Goal: Task Accomplishment & Management: Manage account settings

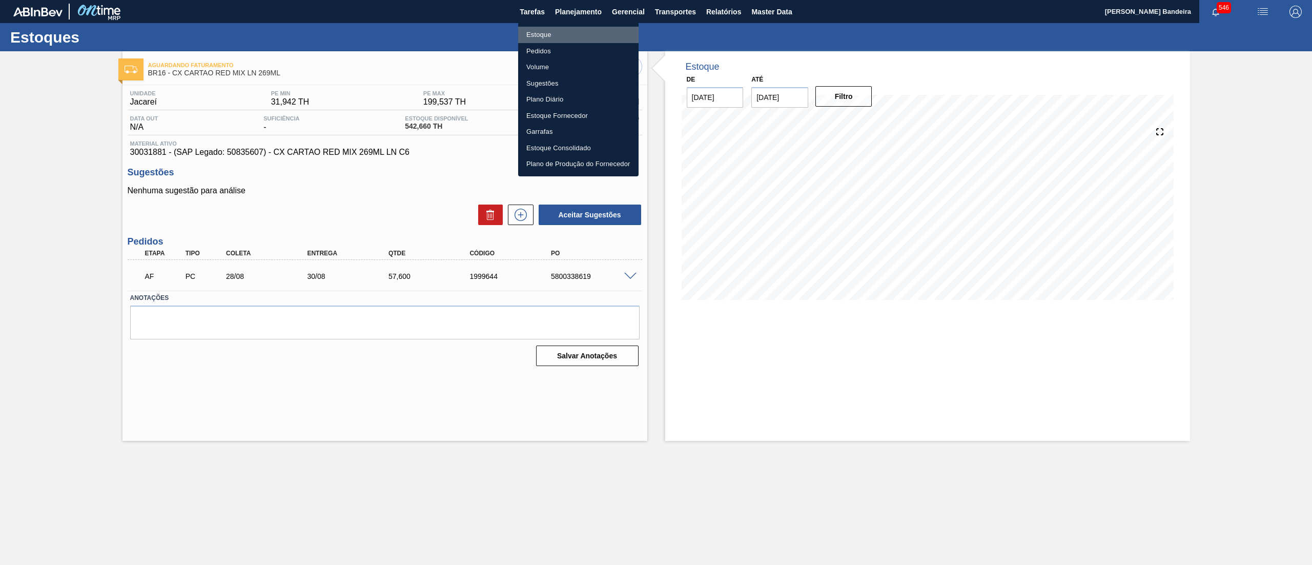
click at [564, 32] on li "Estoque" at bounding box center [578, 35] width 120 height 16
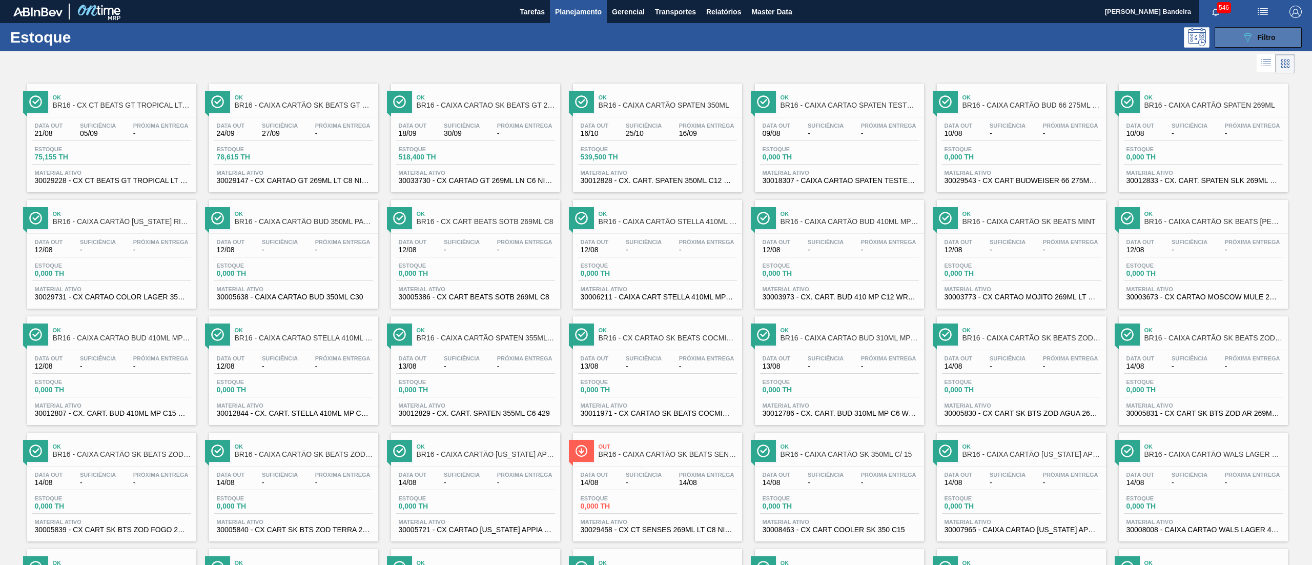
click at [1236, 32] on button "089F7B8B-B2A5-4AFE-B5C0-19BA573D28AC Filtro" at bounding box center [1257, 37] width 87 height 20
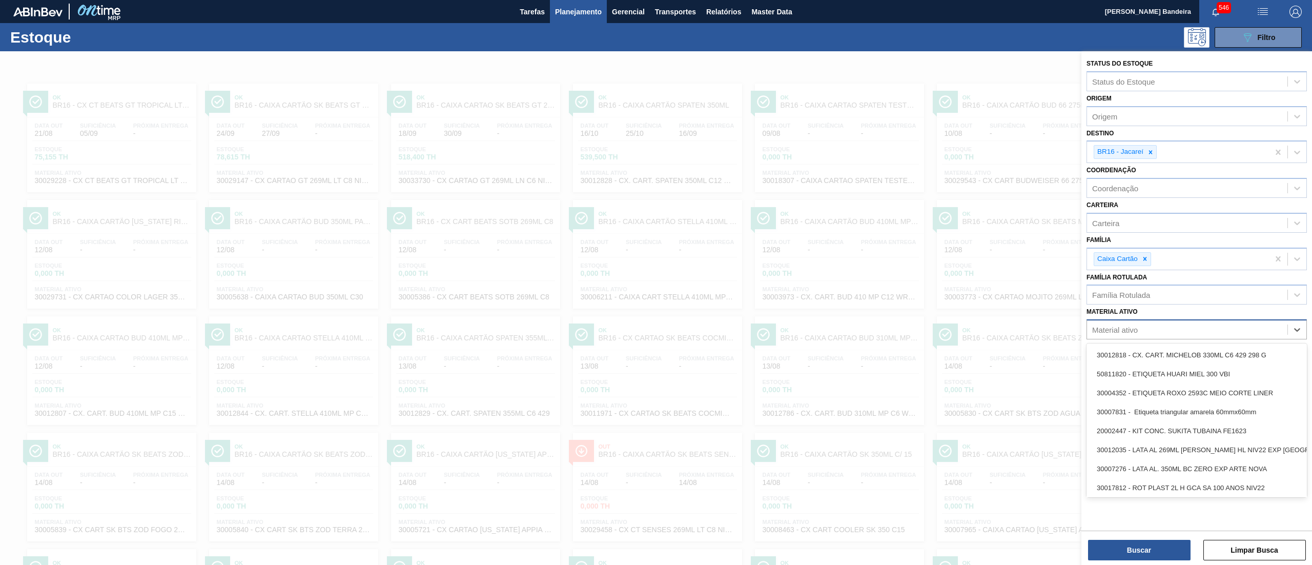
click at [1145, 332] on div "Material ativo" at bounding box center [1187, 329] width 200 height 15
paste ativo "30034471"
type ativo "30034471"
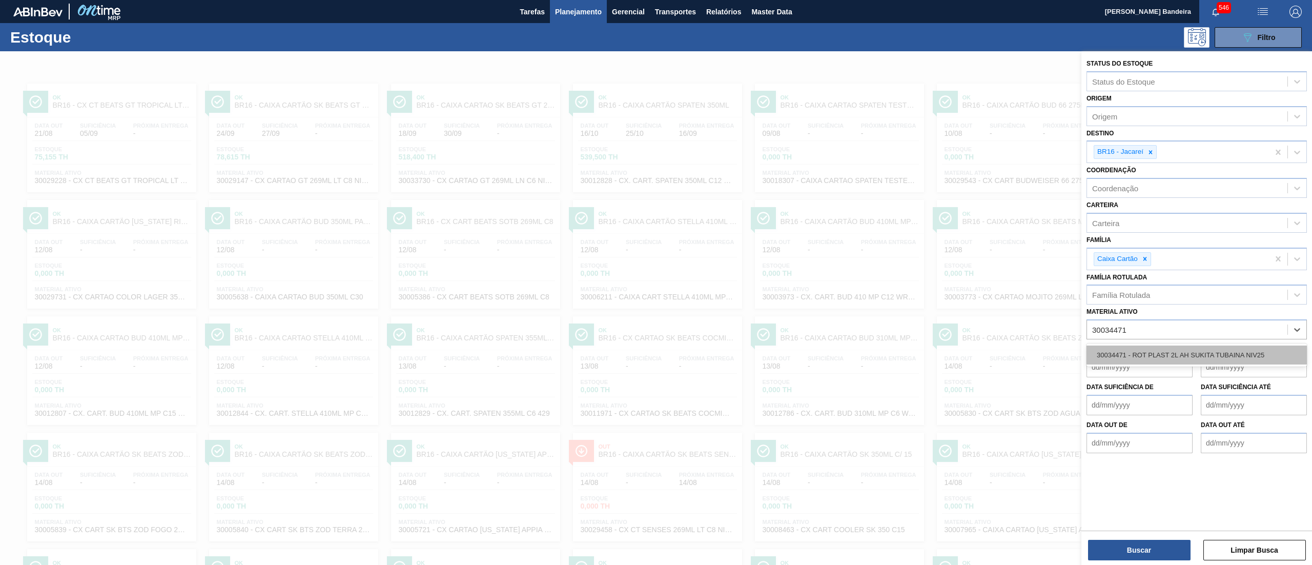
click at [1148, 352] on div "30034471 - ROT PLAST 2L AH SUKITA TUBAINA NIV25" at bounding box center [1196, 354] width 220 height 19
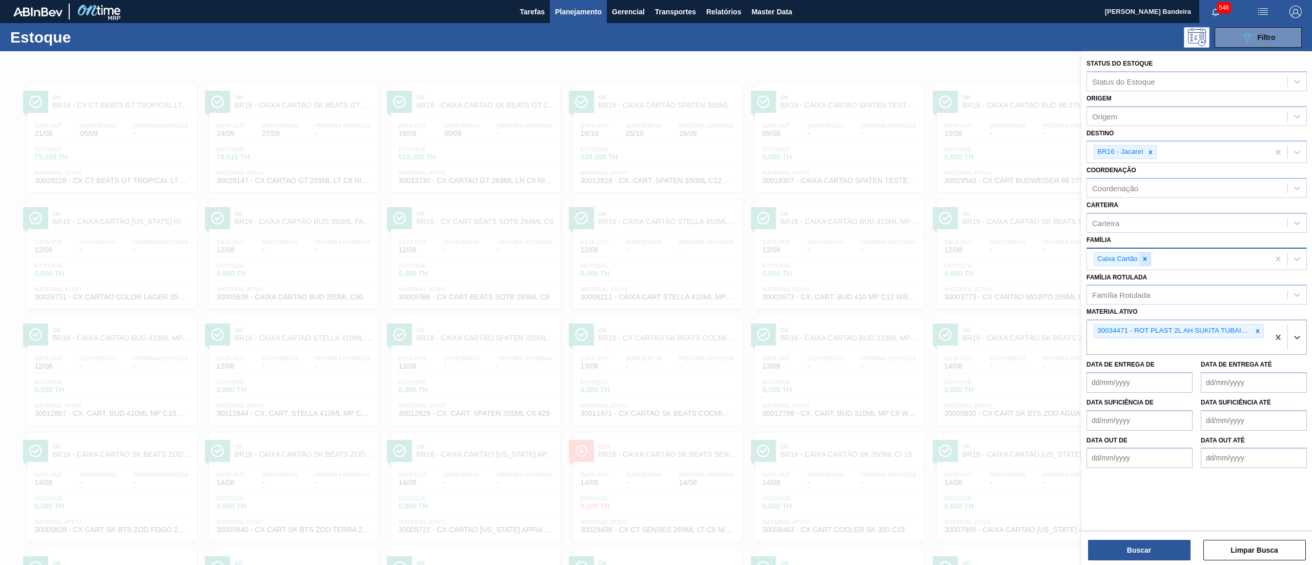
click at [1144, 262] on div at bounding box center [1144, 259] width 11 height 13
click at [1152, 151] on icon at bounding box center [1150, 152] width 7 height 7
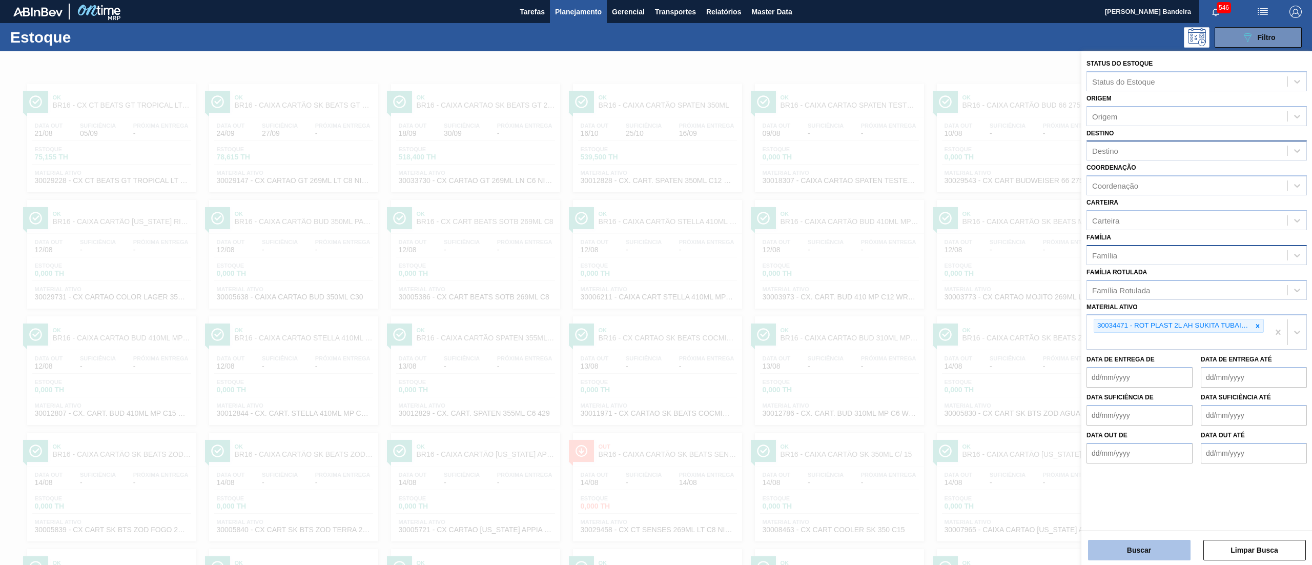
click at [1113, 543] on button "Buscar" at bounding box center [1139, 550] width 102 height 20
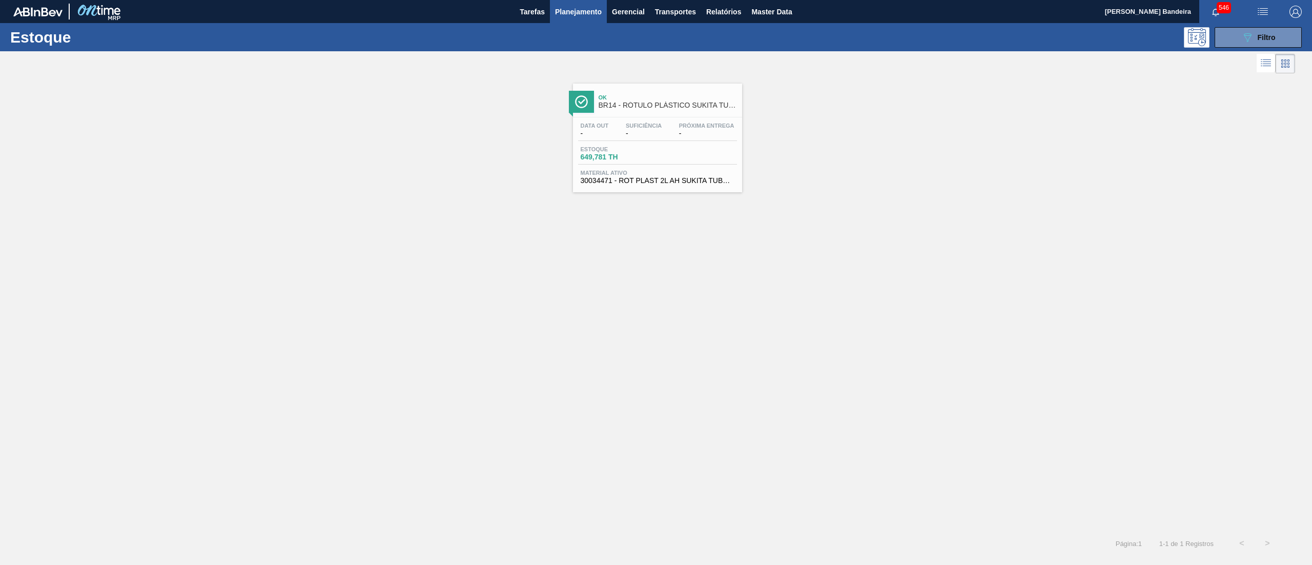
click at [679, 120] on div "Data out - Suficiência - Próxima Entrega - Estoque 649,781 TH Material ativo 30…" at bounding box center [657, 152] width 169 height 70
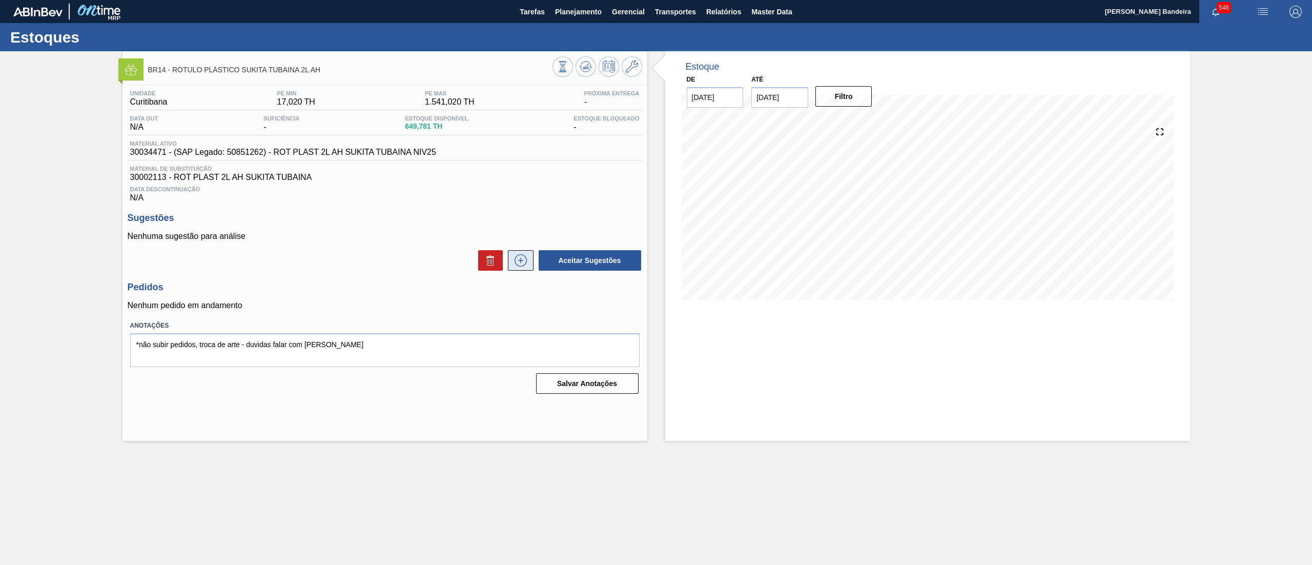
click at [519, 270] on button at bounding box center [521, 260] width 26 height 20
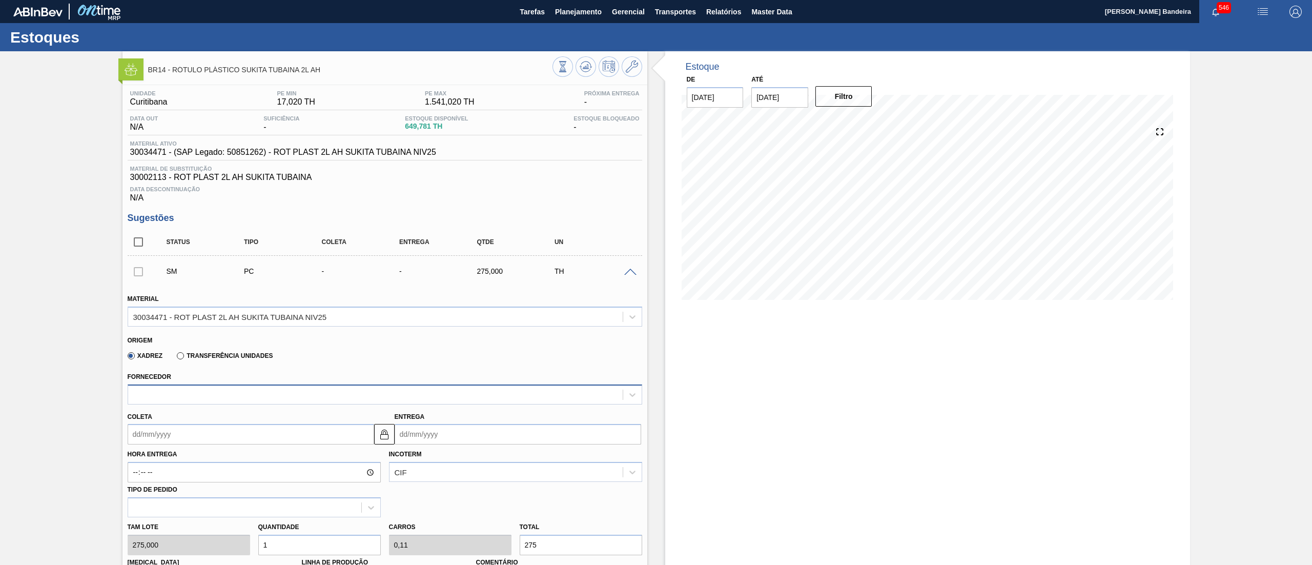
click at [283, 394] on div at bounding box center [375, 394] width 494 height 15
click at [363, 362] on div "Xadrez Transferência Unidades" at bounding box center [381, 354] width 506 height 20
click at [626, 61] on icon at bounding box center [632, 66] width 12 height 12
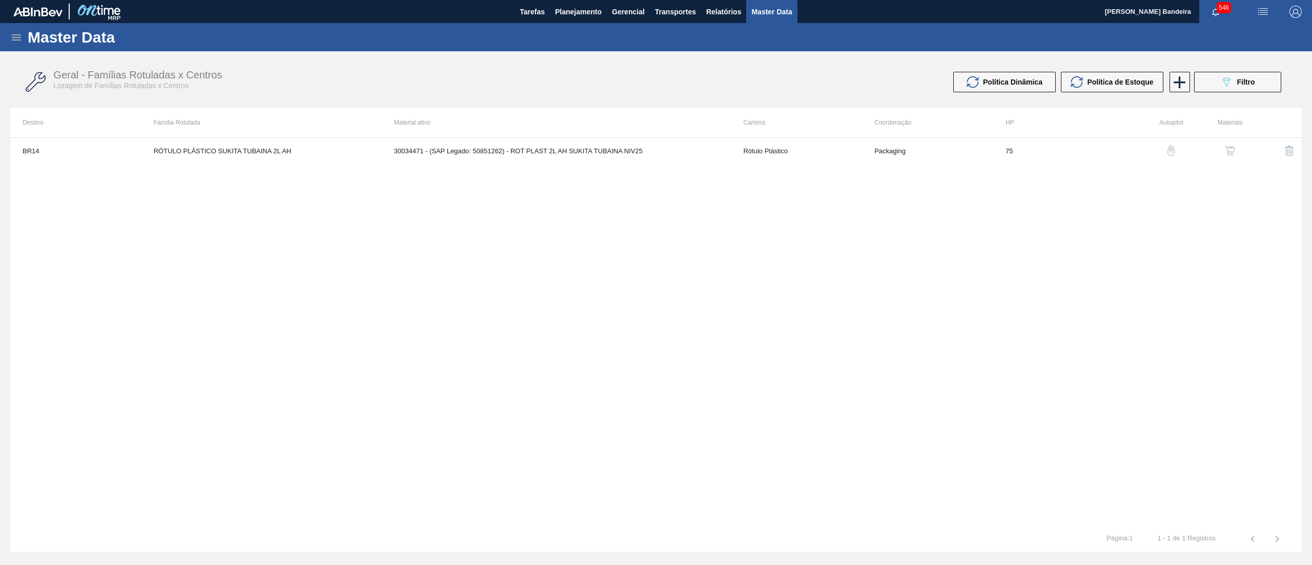
click at [1228, 141] on button "button" at bounding box center [1229, 150] width 25 height 25
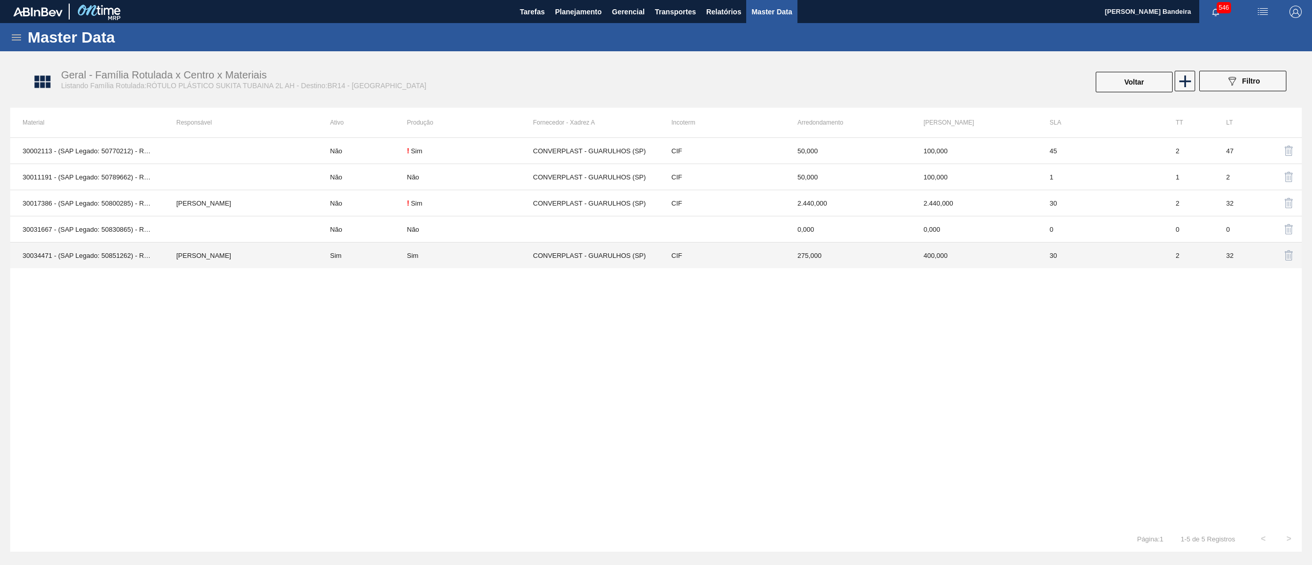
click at [558, 262] on td "CONVERPLAST - GUARULHOS (SP)" at bounding box center [596, 255] width 126 height 26
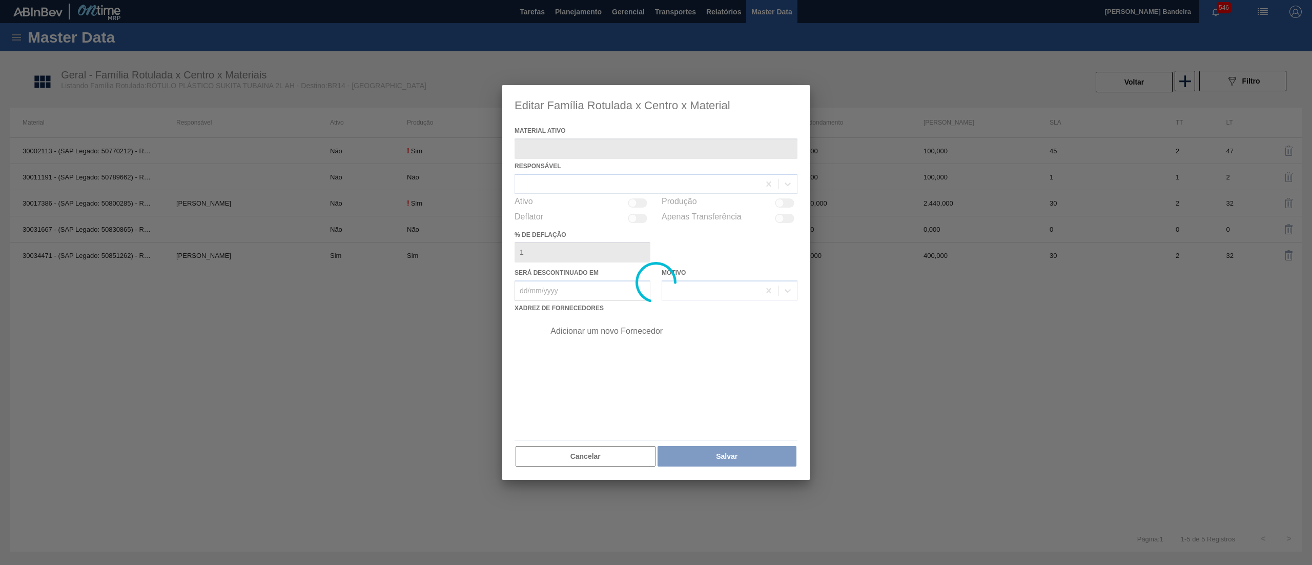
type ativo "30034471 - (SAP Legado: 50851262) - ROT PLAST 2L AH SUKITA TUBAINA NIV25"
checkbox input "true"
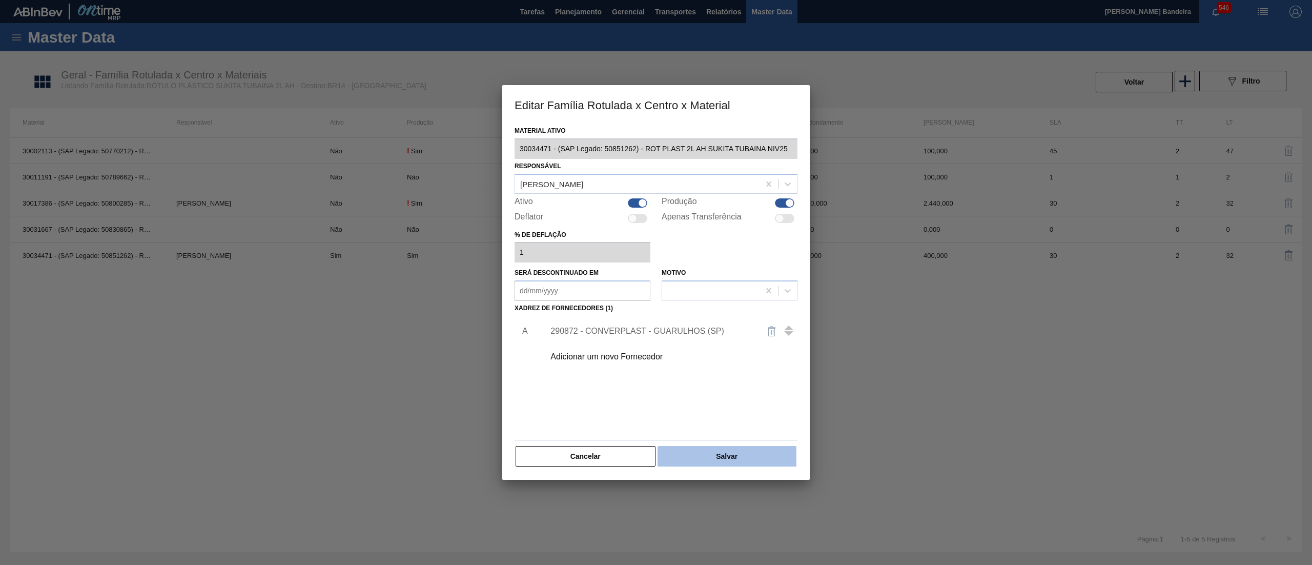
click at [727, 450] on button "Salvar" at bounding box center [726, 456] width 139 height 20
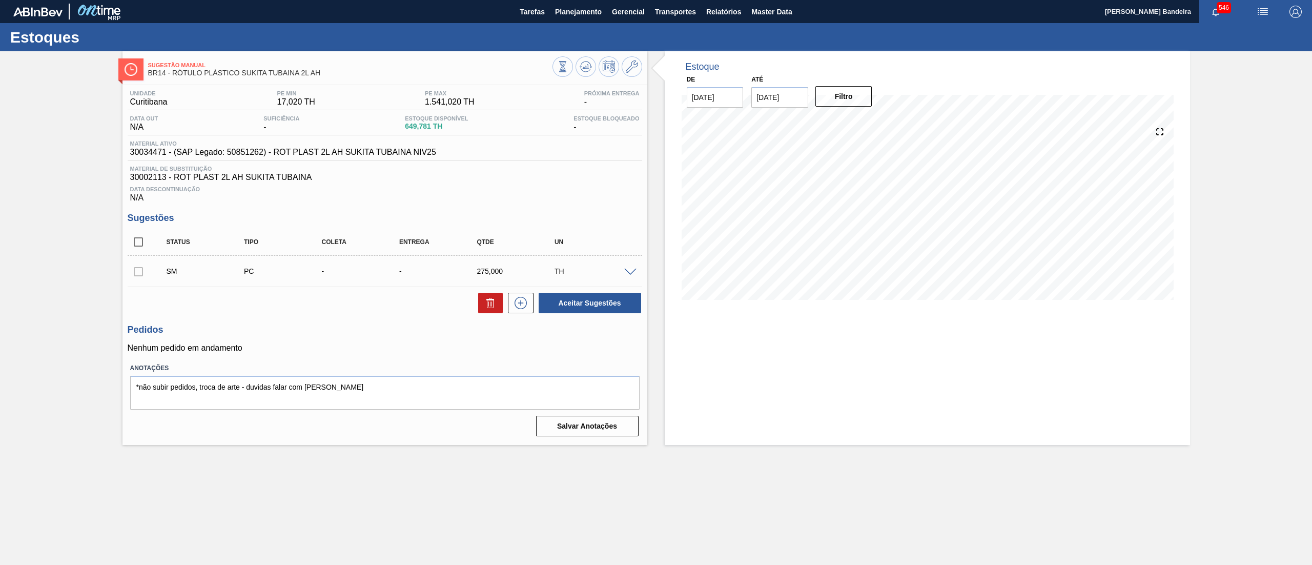
click at [627, 272] on span at bounding box center [630, 272] width 12 height 8
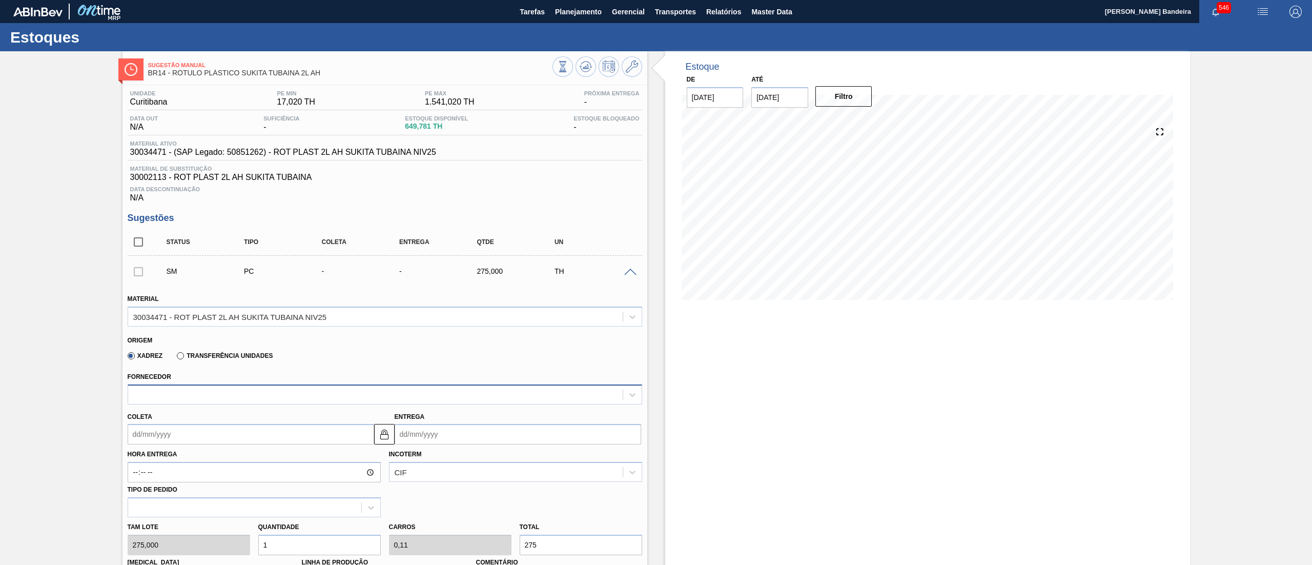
click at [187, 385] on div at bounding box center [385, 394] width 514 height 20
click at [189, 394] on div at bounding box center [375, 394] width 494 height 15
click at [578, 14] on span "Planejamento" at bounding box center [578, 12] width 47 height 12
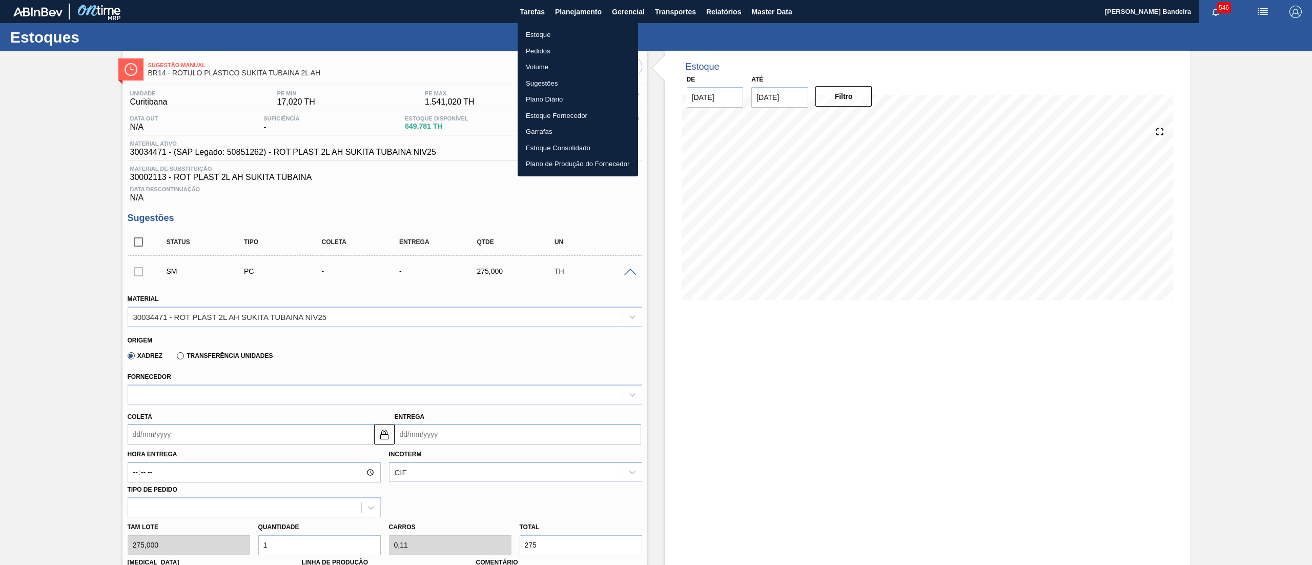
click at [578, 30] on li "Estoque" at bounding box center [578, 35] width 120 height 16
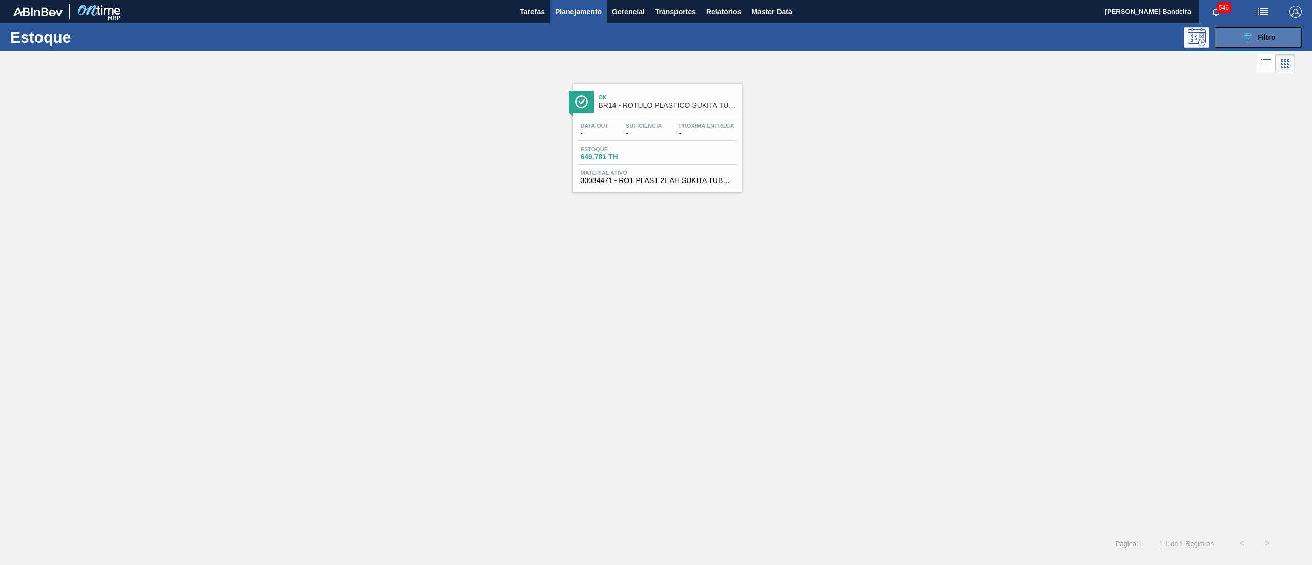
click at [1272, 45] on button "089F7B8B-B2A5-4AFE-B5C0-19BA573D28AC Filtro" at bounding box center [1257, 37] width 87 height 20
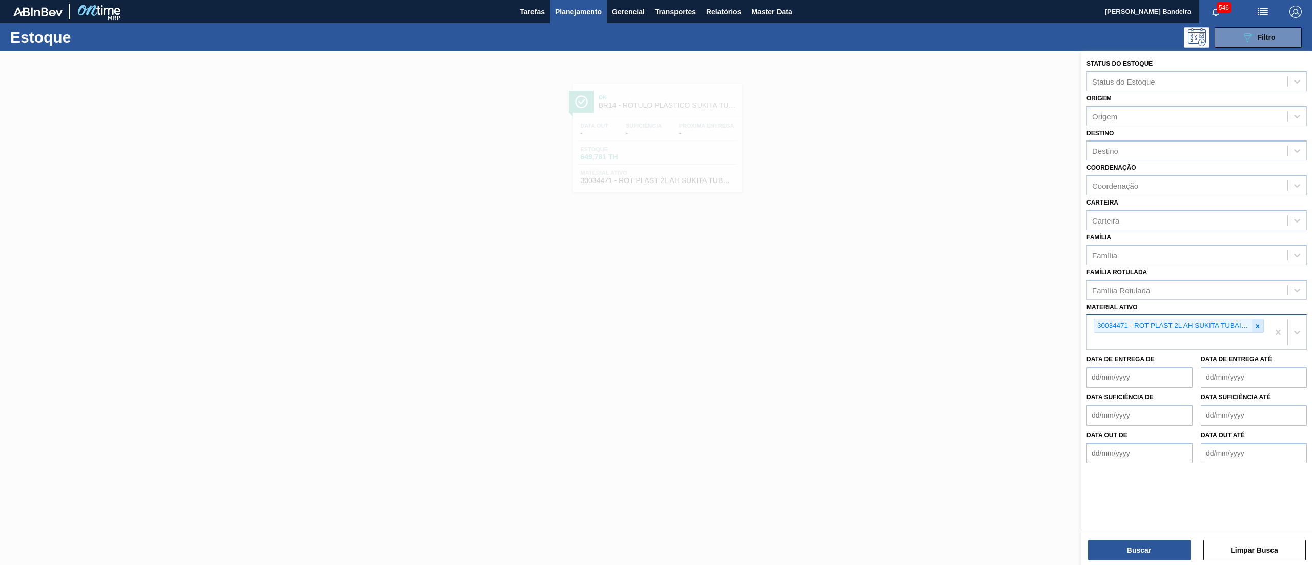
click at [1255, 323] on icon at bounding box center [1257, 325] width 7 height 7
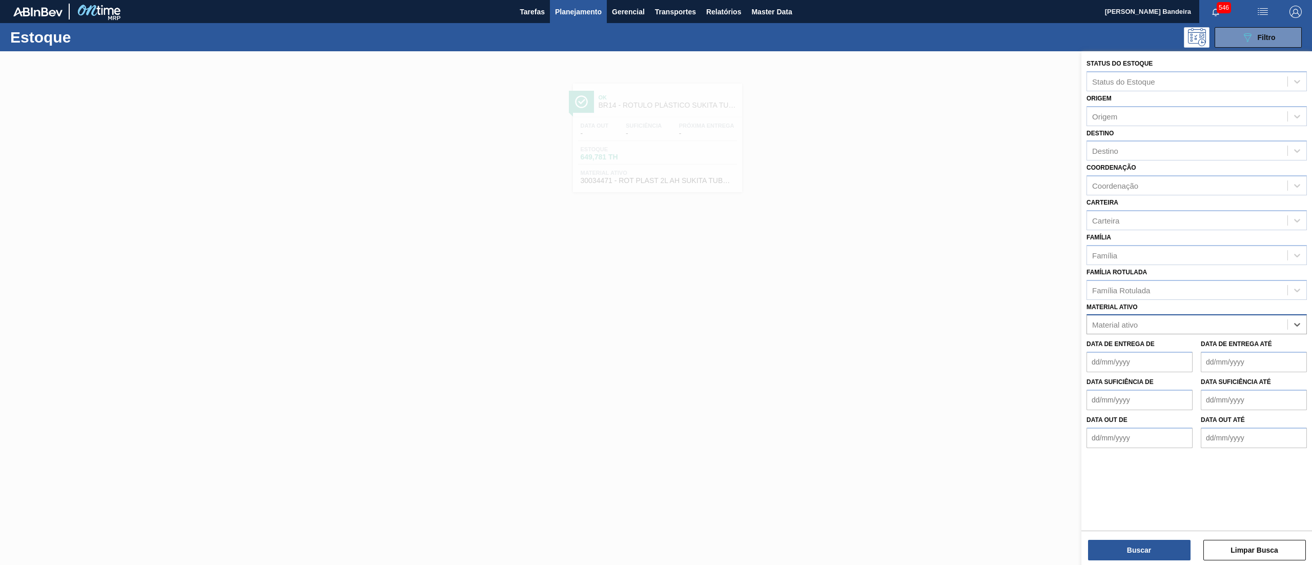
paste ativo "RÓTULO PLÁSTICO GCA ZERO 2L H"
type ativo "RÓTULO PLÁSTICO GCA ZERO 2L H"
click at [1166, 291] on div "Família Rotulada" at bounding box center [1187, 289] width 200 height 15
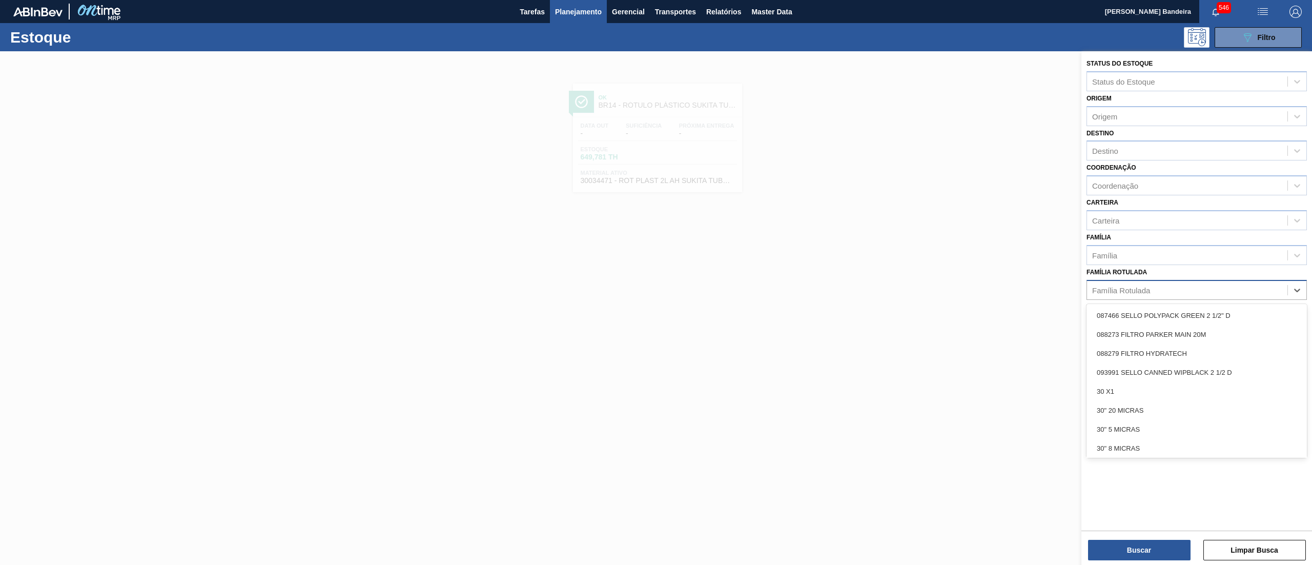
paste Rotulada "RÓTULO PLÁSTICO GCA ZERO 2L H"
type Rotulada "RÓTULO PLÁSTICO GCA ZERO 2L H"
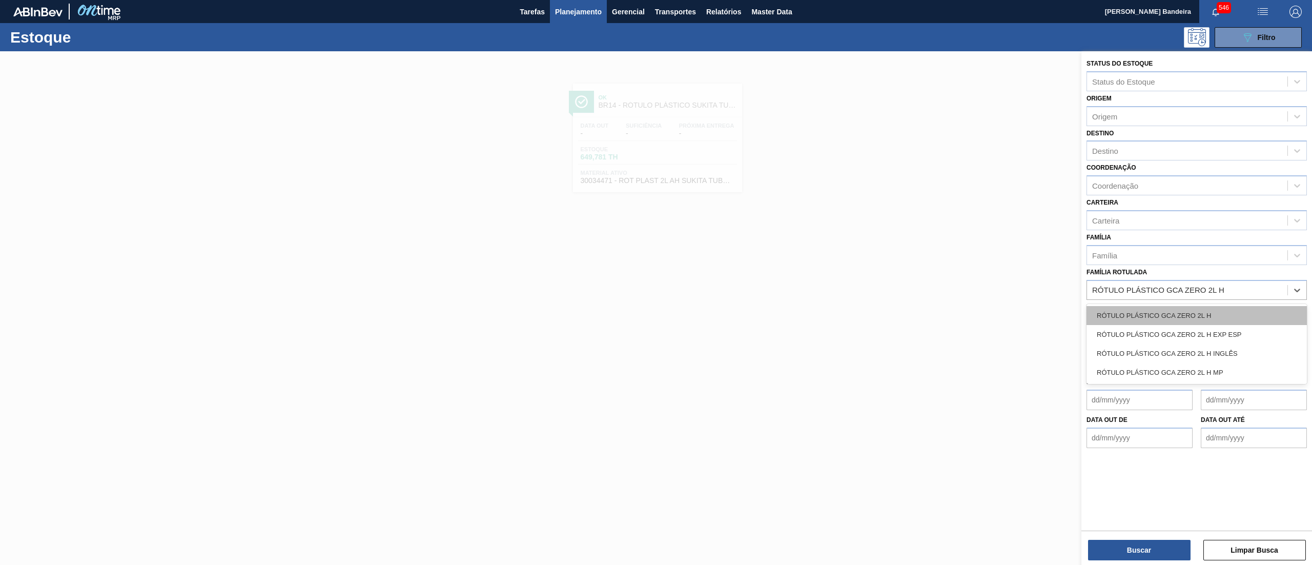
click at [1168, 315] on div "RÓTULO PLÁSTICO GCA ZERO 2L H" at bounding box center [1196, 315] width 220 height 19
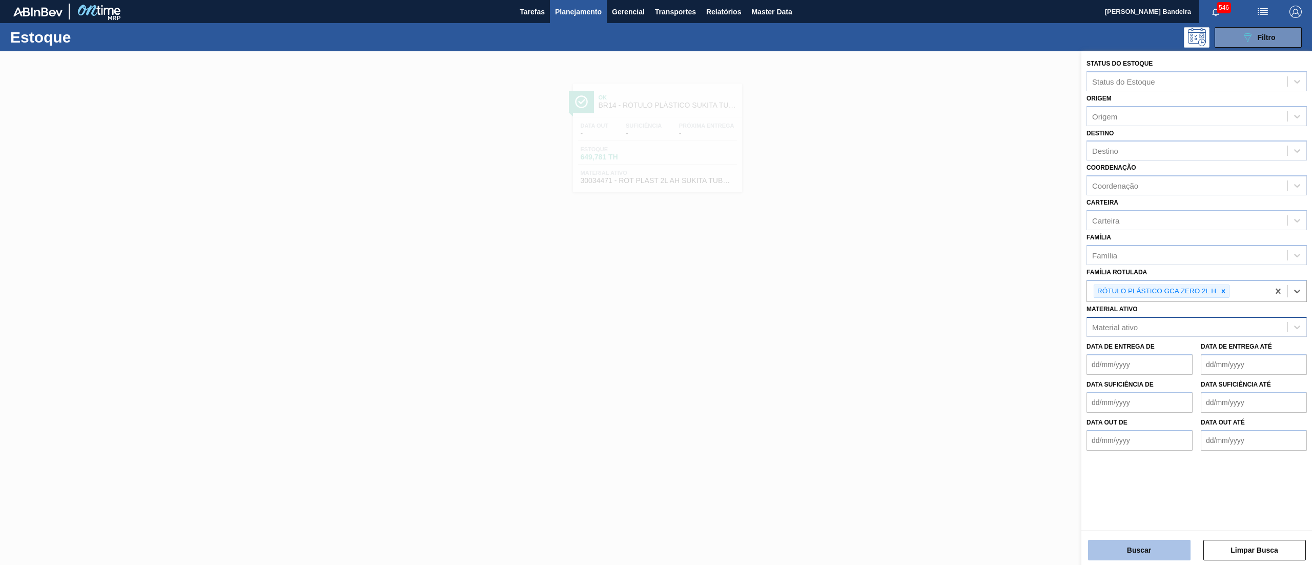
click at [1122, 544] on button "Buscar" at bounding box center [1139, 550] width 102 height 20
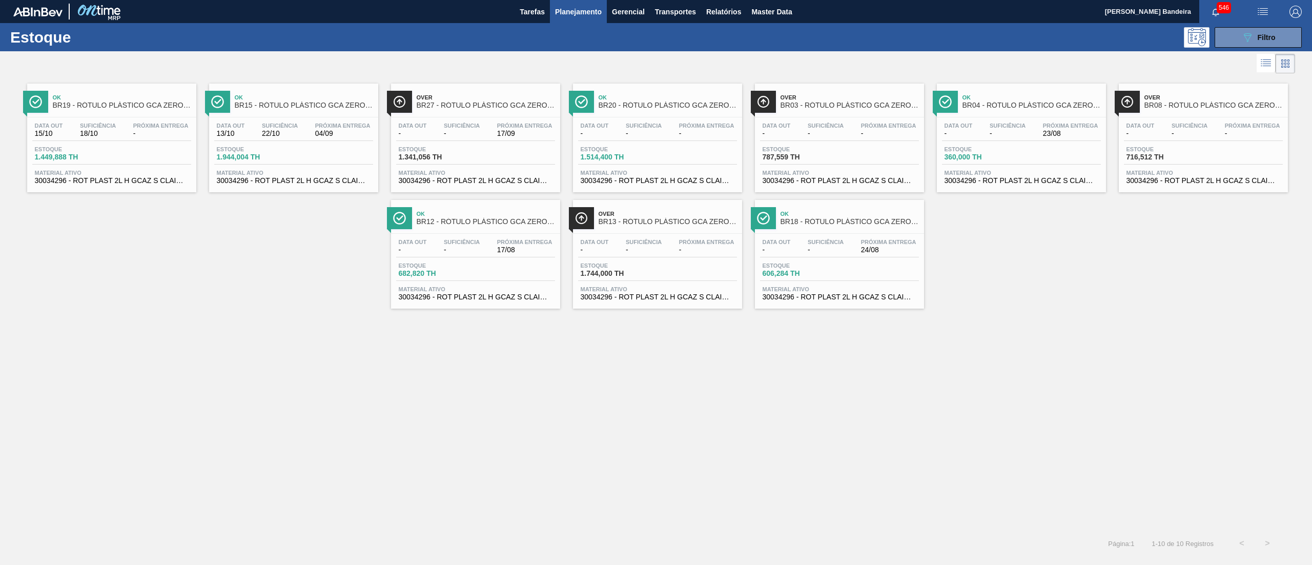
click at [487, 131] on div "Data out - Suficiência - Próxima Entrega 17/09" at bounding box center [475, 131] width 159 height 18
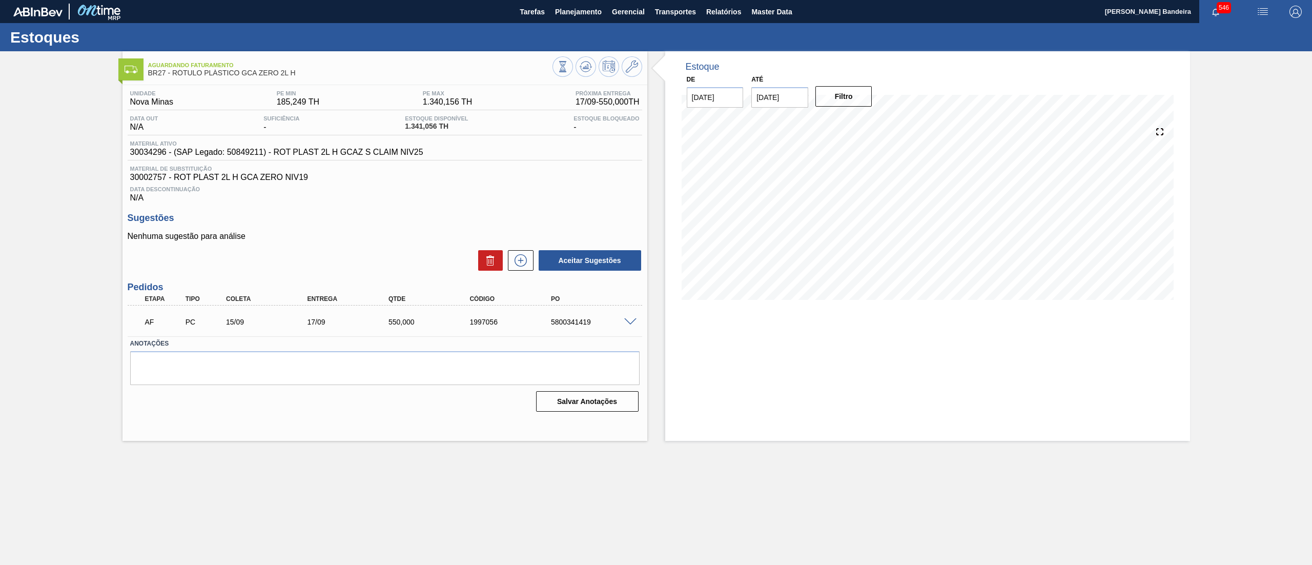
click at [630, 325] on span at bounding box center [630, 322] width 12 height 8
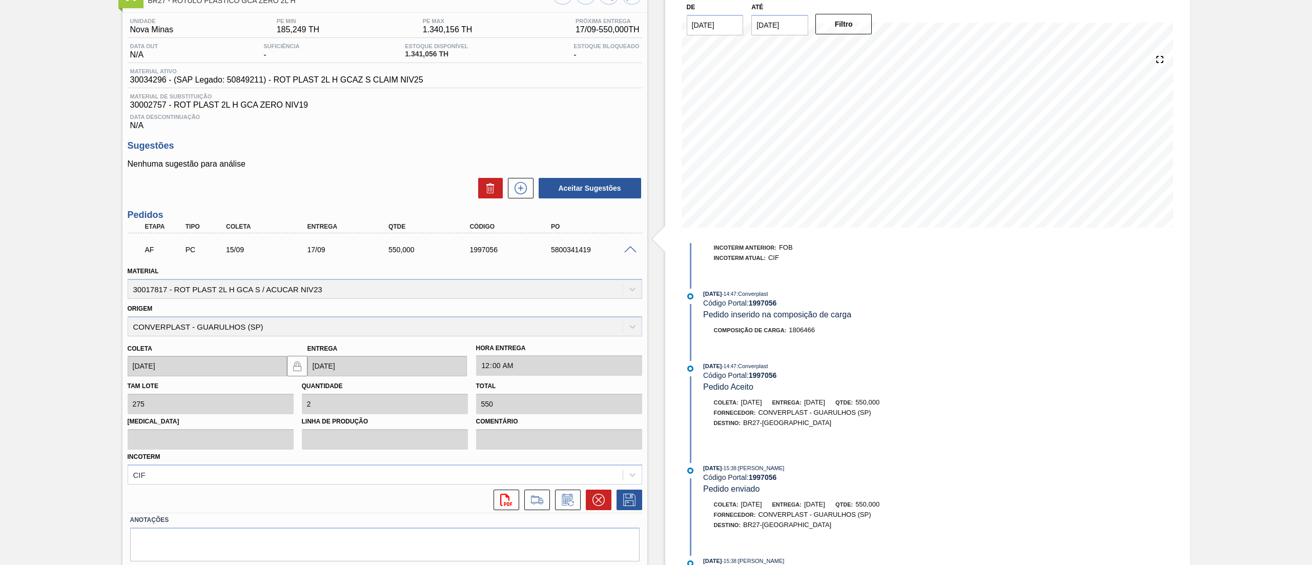
scroll to position [105, 0]
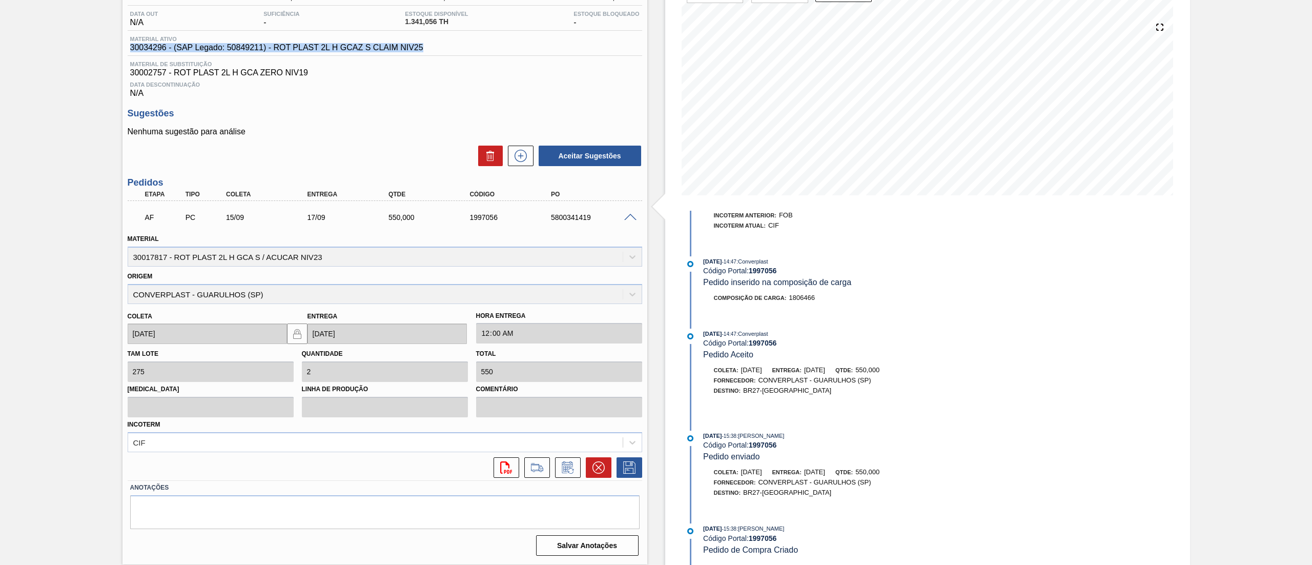
drag, startPoint x: 472, startPoint y: 53, endPoint x: 338, endPoint y: 41, distance: 134.3
click at [338, 41] on div "Material ativo 30034296 - (SAP Legado: 50849211) - ROT PLAST 2L H GCAZ S CLAIM …" at bounding box center [385, 46] width 514 height 20
click at [425, 112] on h3 "Sugestões" at bounding box center [385, 113] width 514 height 11
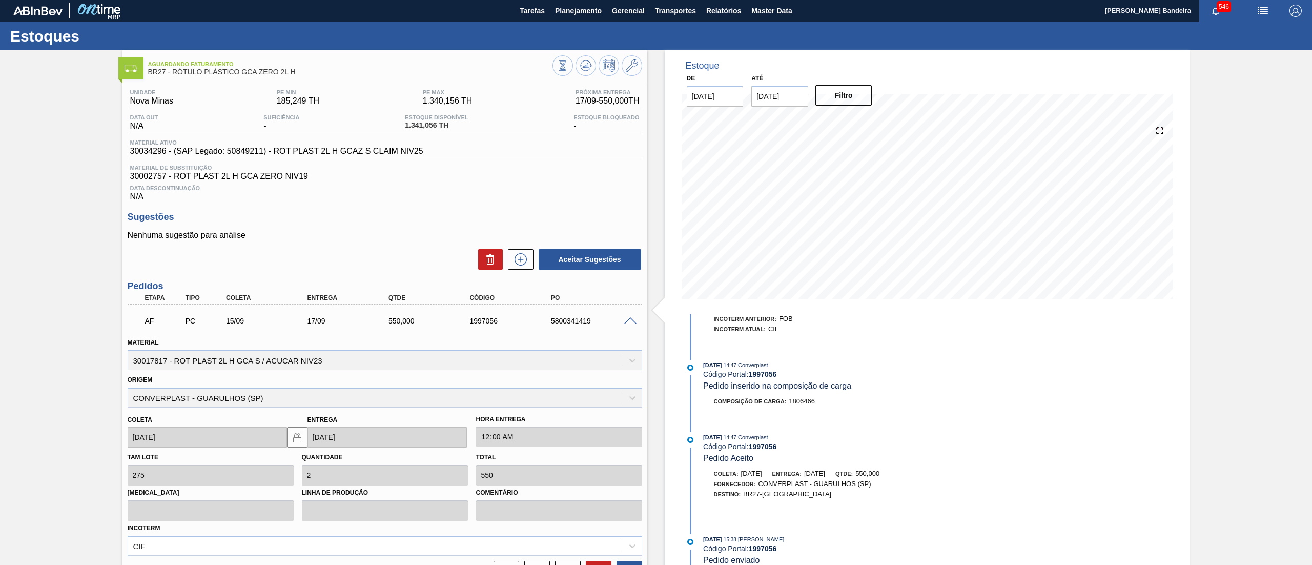
scroll to position [0, 0]
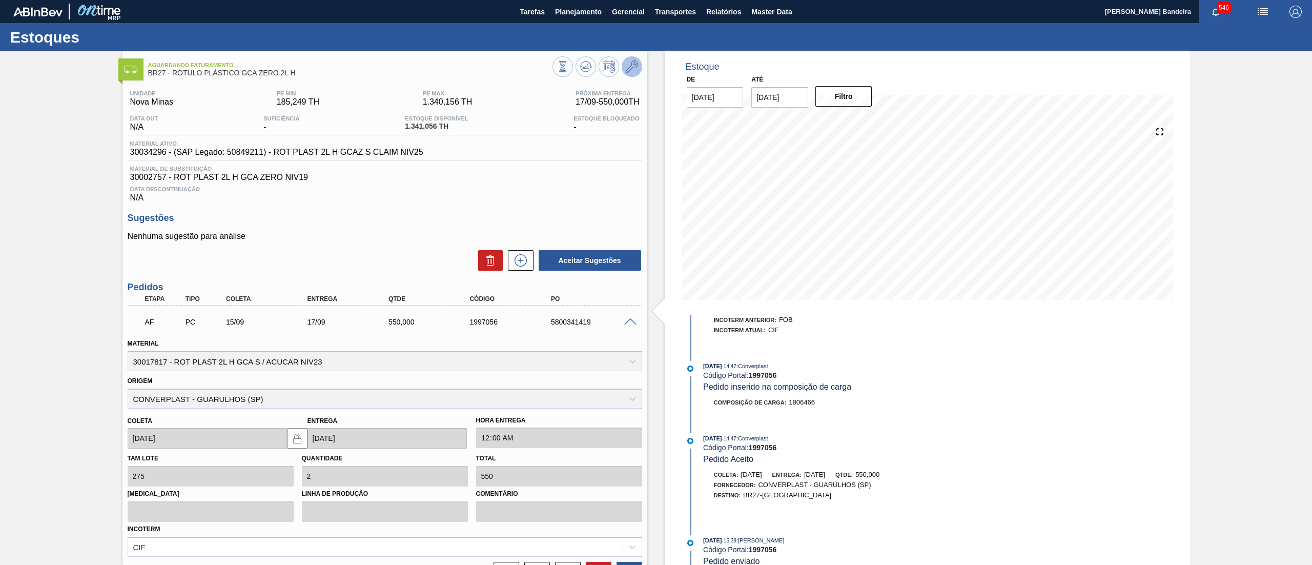
click at [634, 65] on icon at bounding box center [632, 66] width 12 height 12
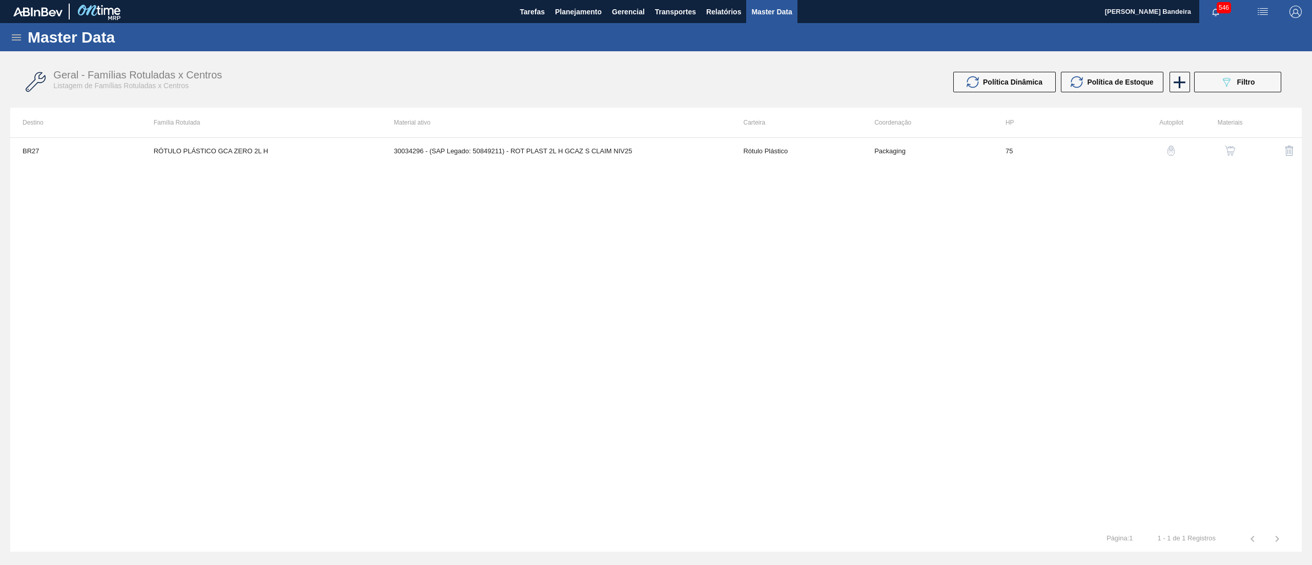
click at [1236, 155] on button "button" at bounding box center [1229, 150] width 25 height 25
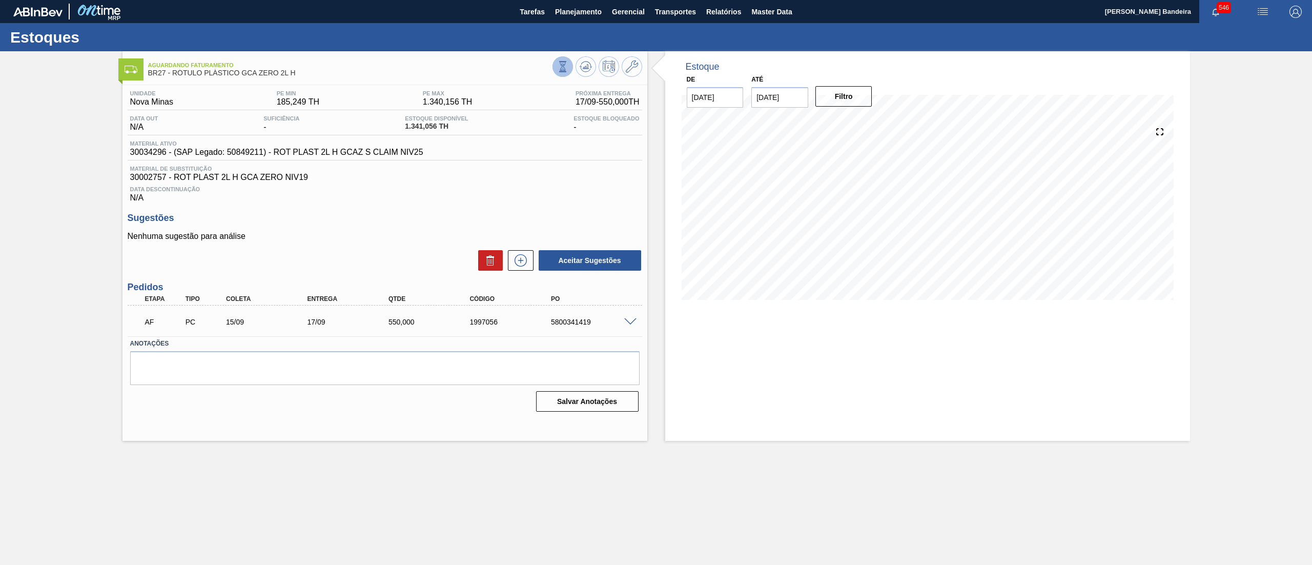
click at [560, 65] on icon at bounding box center [562, 66] width 11 height 11
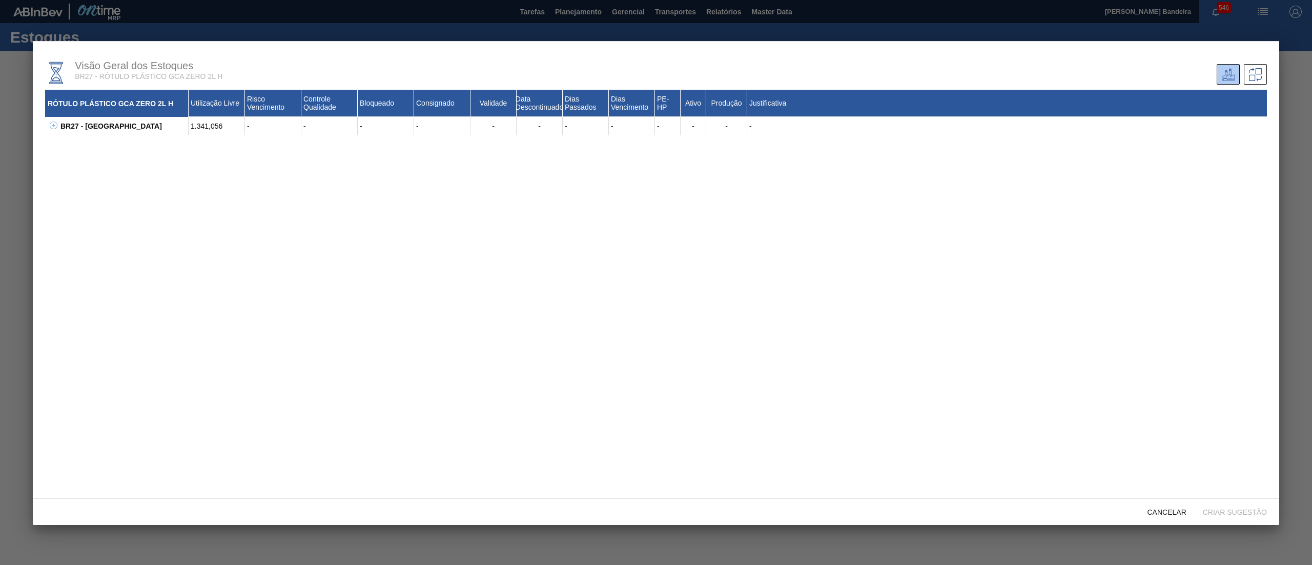
click at [52, 122] on icon at bounding box center [54, 125] width 8 height 8
drag, startPoint x: 156, startPoint y: 165, endPoint x: 70, endPoint y: 160, distance: 86.2
click at [71, 160] on div "30031267 - ROT PLAST 2L H GCAZ S CLAIM REC" at bounding box center [130, 163] width 118 height 18
click at [1171, 508] on span "Cancelar" at bounding box center [1166, 512] width 55 height 8
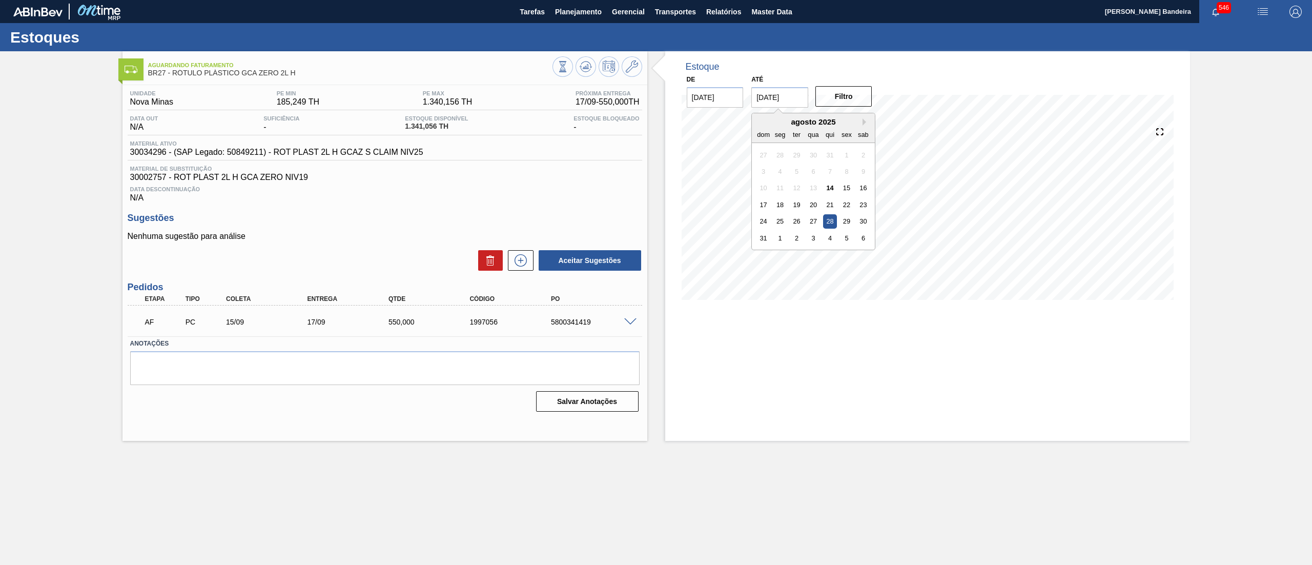
click at [792, 100] on input "28/08/2025" at bounding box center [779, 97] width 57 height 20
click at [868, 120] on button "Next Month" at bounding box center [865, 121] width 7 height 7
click at [861, 120] on div "setembro 2025" at bounding box center [813, 121] width 123 height 9
click at [865, 121] on button "Next Month" at bounding box center [865, 121] width 7 height 7
click at [867, 118] on button "Next Month" at bounding box center [865, 121] width 7 height 7
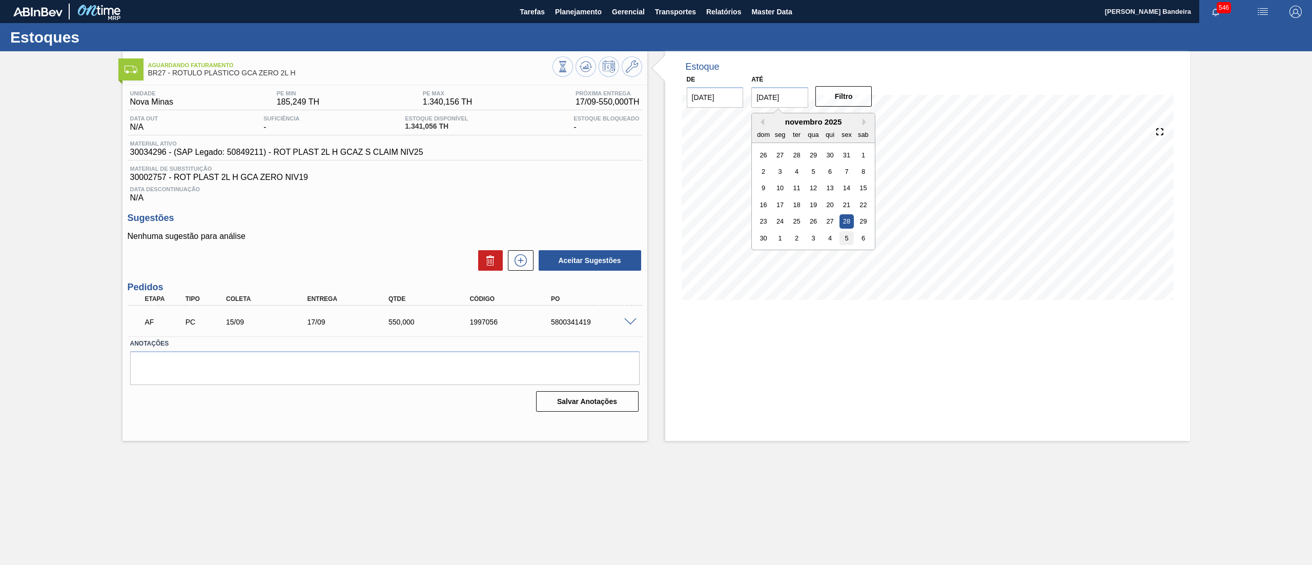
click at [844, 241] on div "5" at bounding box center [847, 238] width 14 height 14
type input "[DATE]"
click at [840, 98] on button "Filtro" at bounding box center [843, 96] width 57 height 20
click at [632, 325] on span at bounding box center [630, 322] width 12 height 8
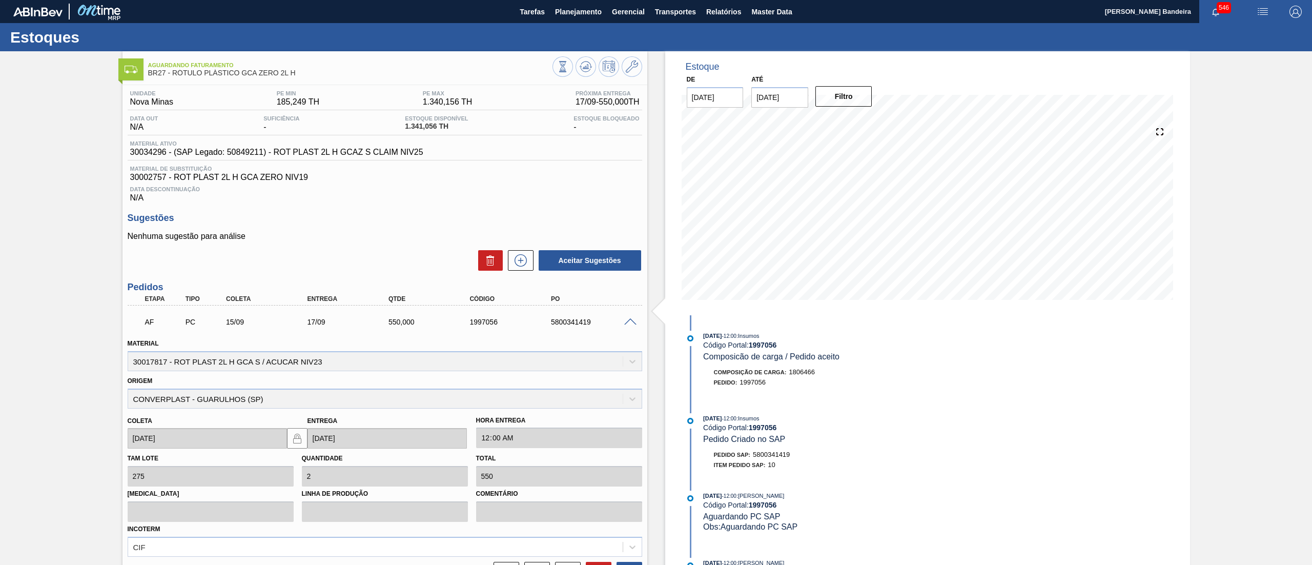
scroll to position [105, 0]
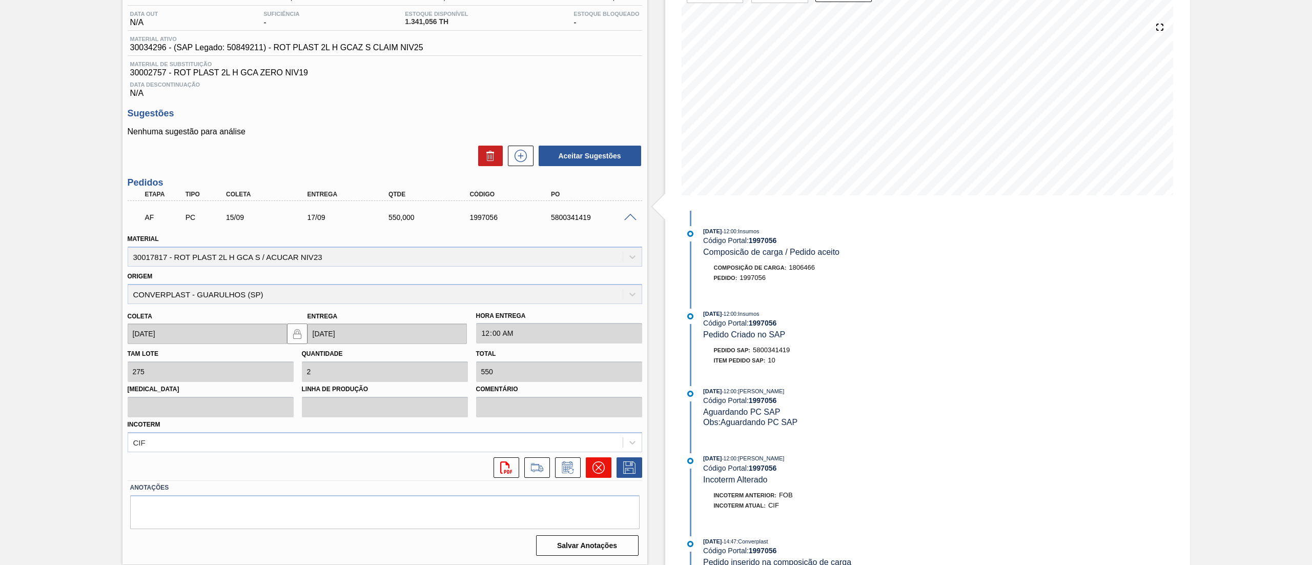
click at [597, 463] on icon at bounding box center [598, 467] width 12 height 12
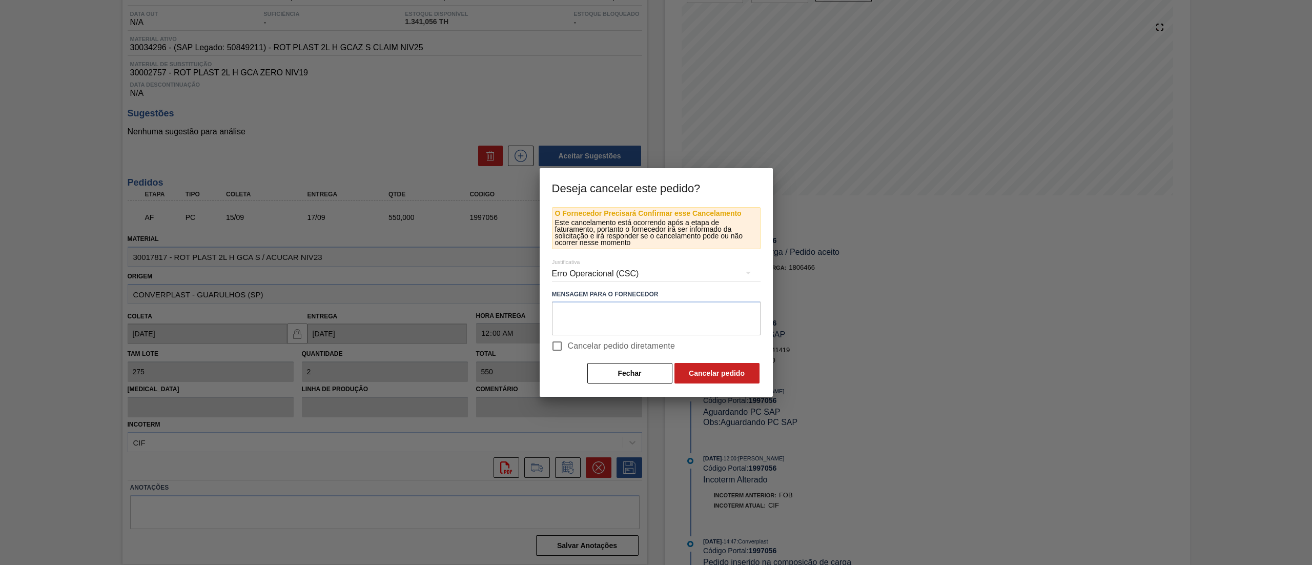
click at [576, 278] on div "Erro Operacional (CSC)" at bounding box center [656, 273] width 209 height 29
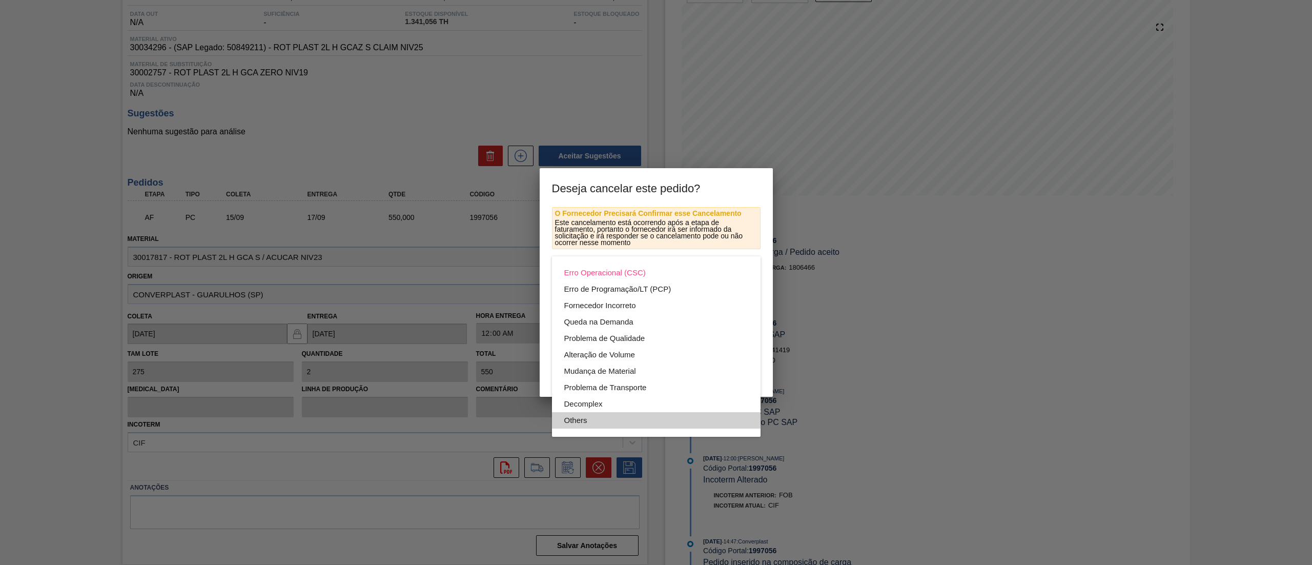
click at [581, 418] on div "Others" at bounding box center [656, 420] width 184 height 16
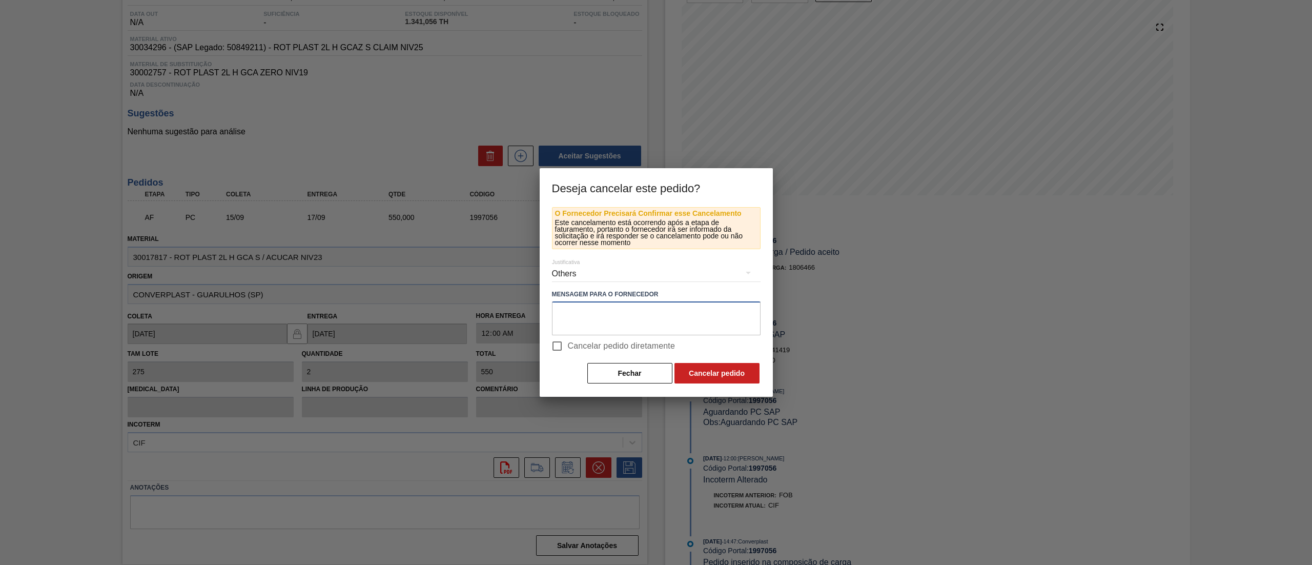
click at [628, 322] on textarea at bounding box center [656, 318] width 209 height 34
type textarea "cancelado"
click at [618, 340] on span "Cancelar pedido diretamente" at bounding box center [622, 346] width 108 height 12
click at [568, 340] on input "Cancelar pedido diretamente" at bounding box center [557, 346] width 22 height 22
checkbox input "true"
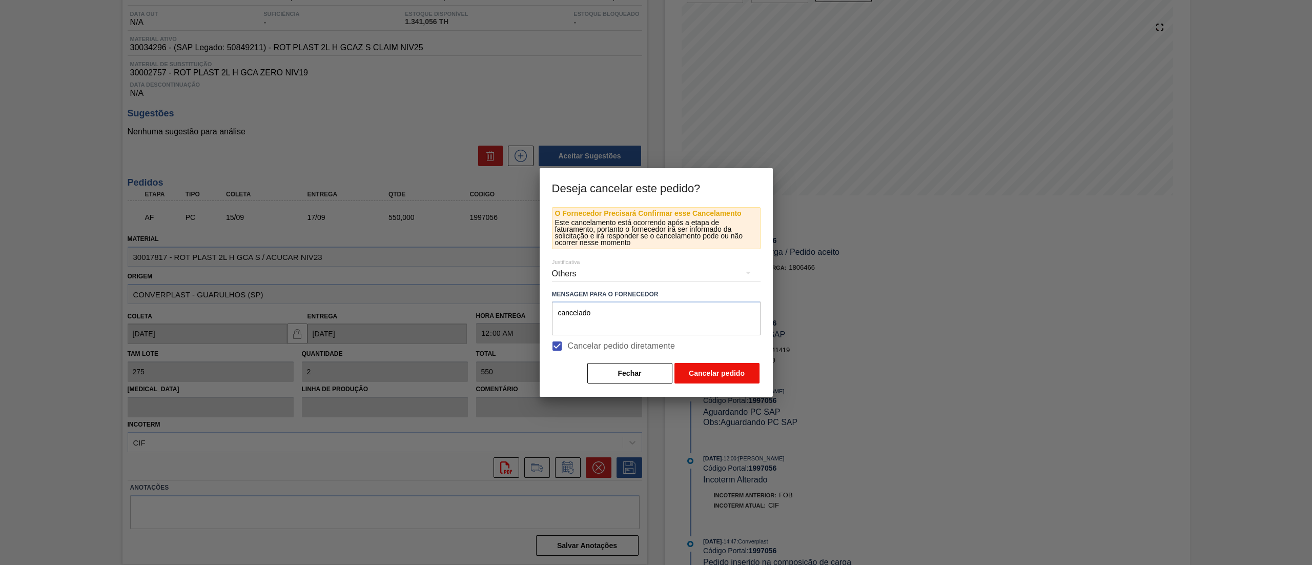
click at [699, 372] on button "Cancelar pedido" at bounding box center [716, 373] width 85 height 20
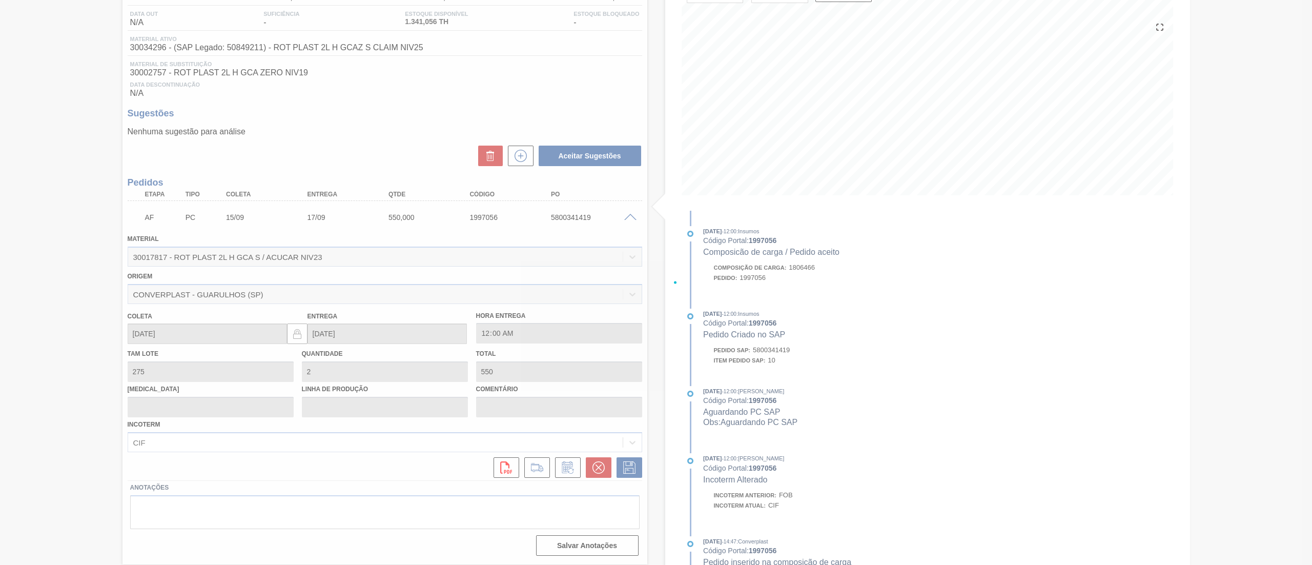
scroll to position [0, 0]
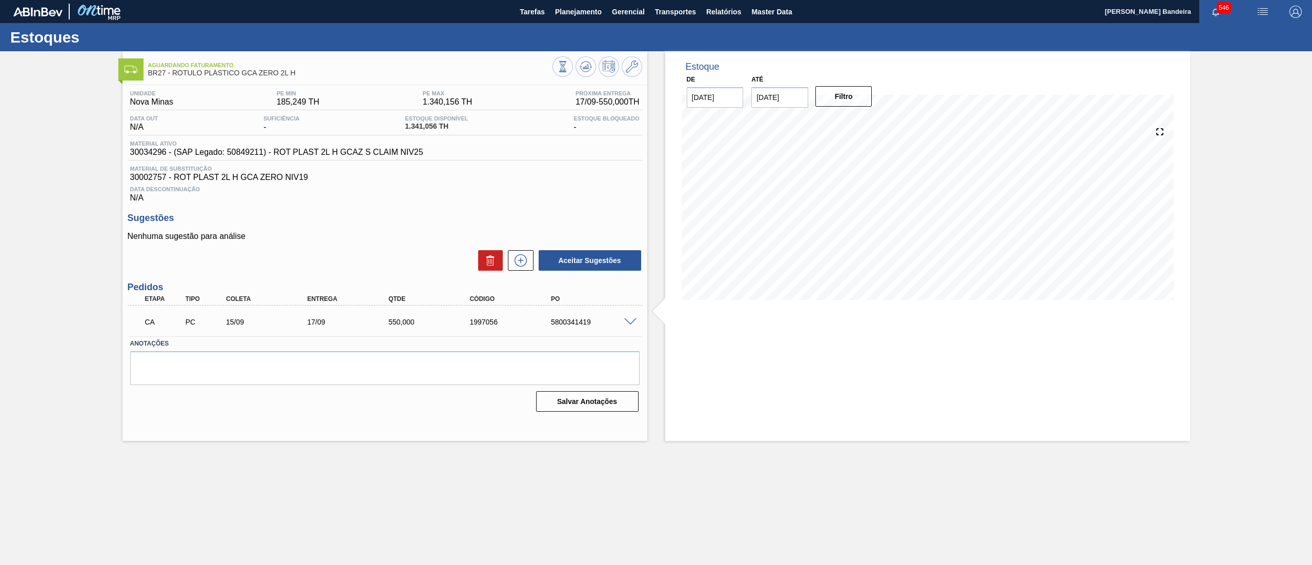
click at [631, 319] on span at bounding box center [630, 322] width 12 height 8
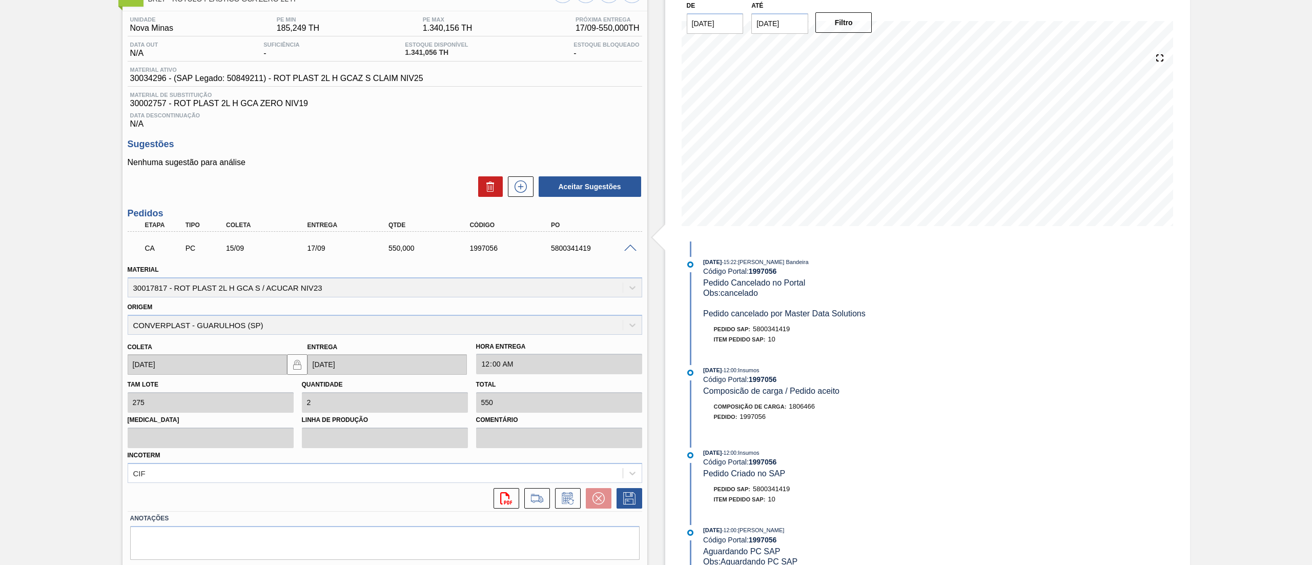
scroll to position [105, 0]
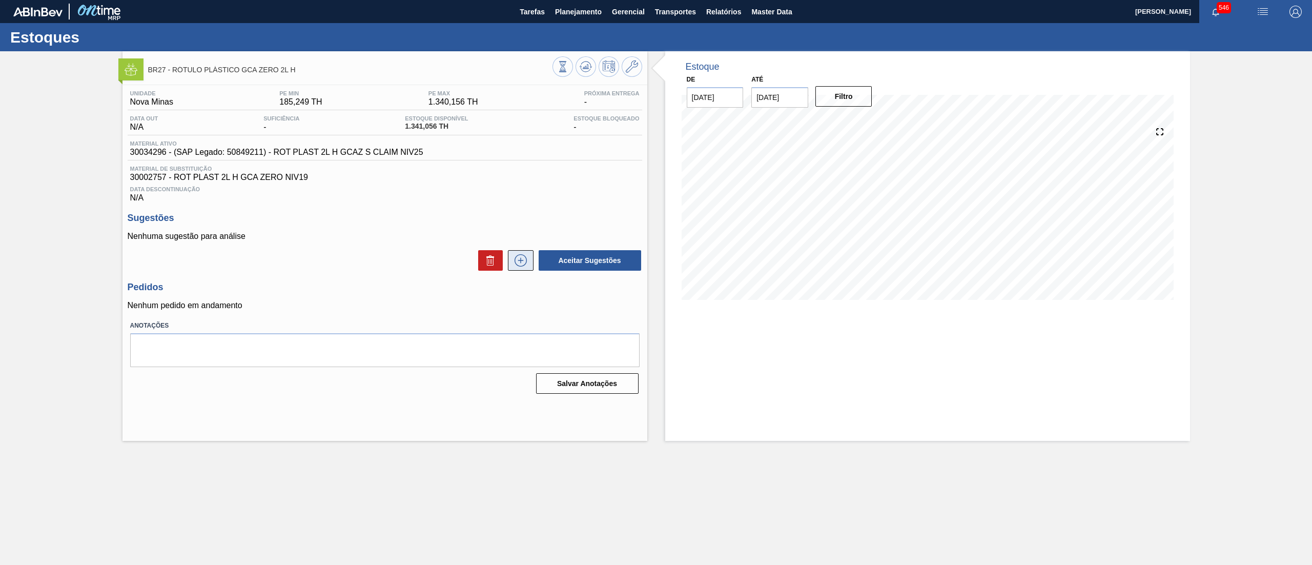
click at [529, 262] on button at bounding box center [521, 260] width 26 height 20
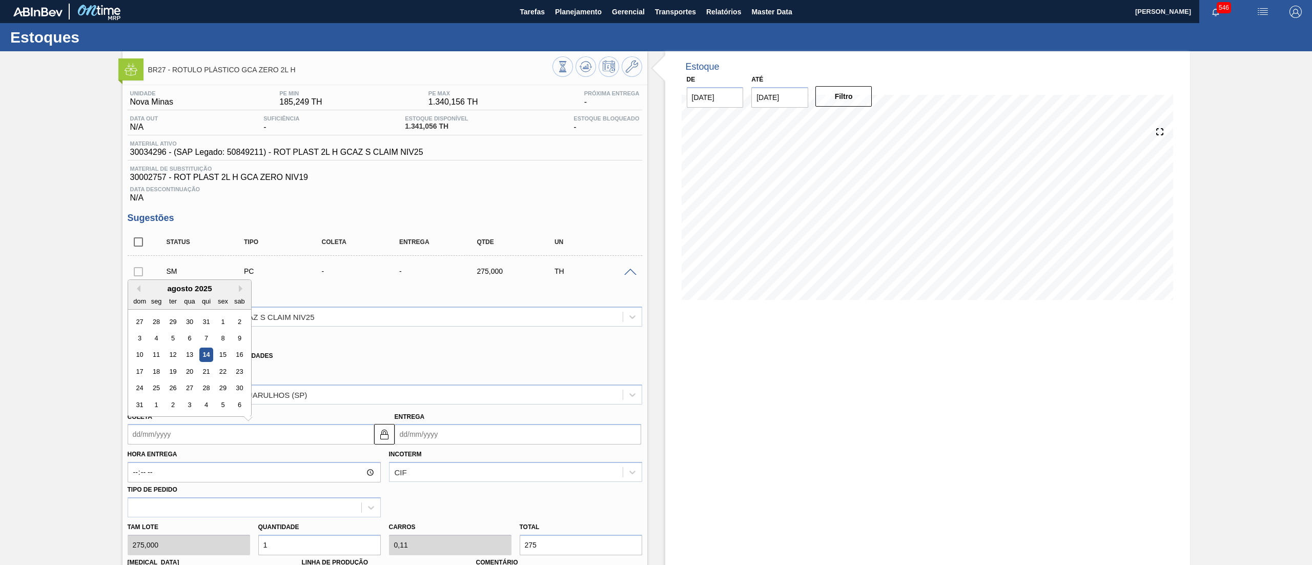
click at [275, 438] on input "Coleta" at bounding box center [251, 434] width 246 height 20
click at [207, 284] on div "agosto 2025 dom seg ter qua qui sex sab" at bounding box center [189, 295] width 123 height 30
click at [647, 213] on div "Estoque De [DATE] Até [DATE] Filtro 29/09 Projeção de Estoque 811.038 [DOMAIN_N…" at bounding box center [918, 458] width 543 height 814
click at [631, 272] on span at bounding box center [630, 272] width 12 height 8
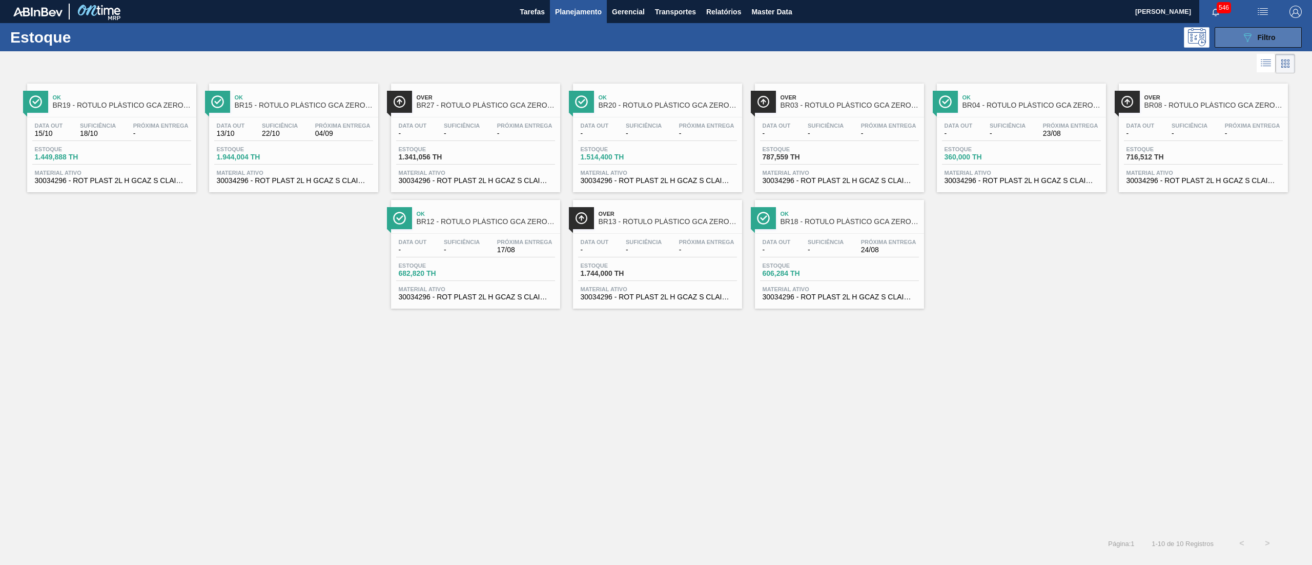
click at [1259, 36] on span "Filtro" at bounding box center [1266, 37] width 18 height 8
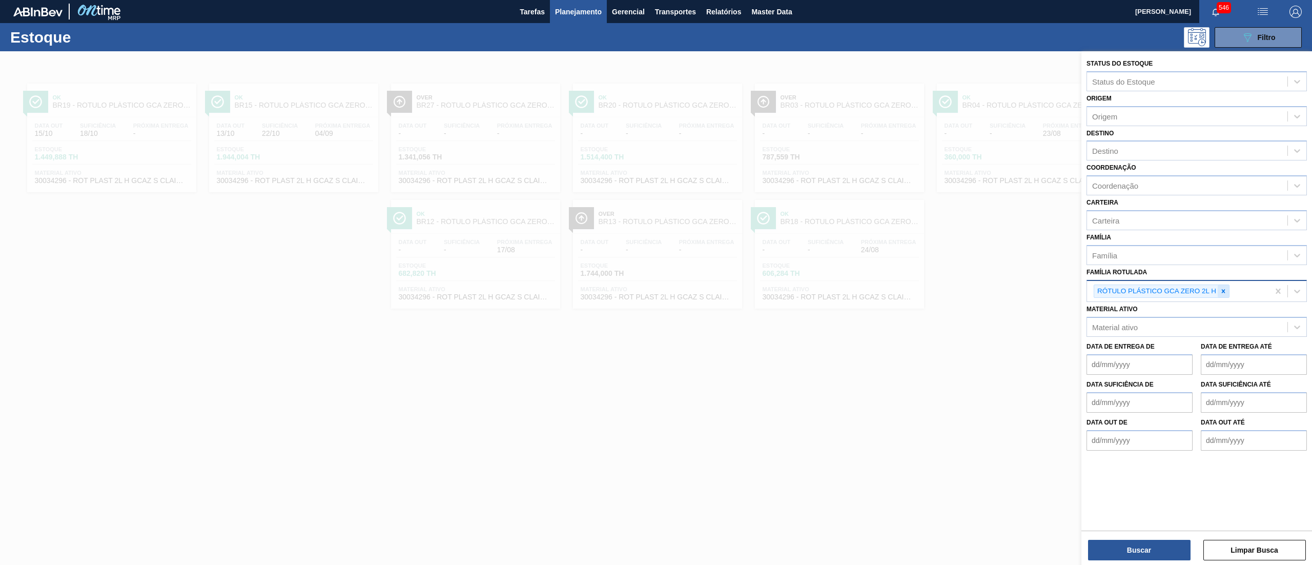
click at [1226, 287] on icon at bounding box center [1223, 290] width 7 height 7
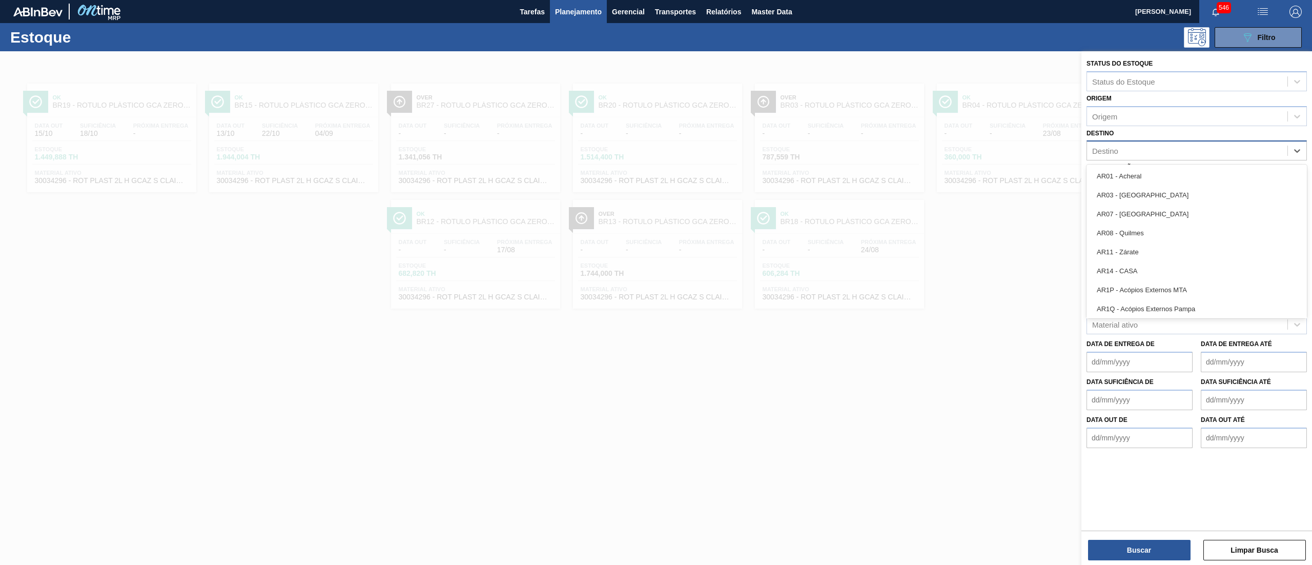
click at [1137, 150] on div "Destino" at bounding box center [1187, 150] width 200 height 15
type input "16"
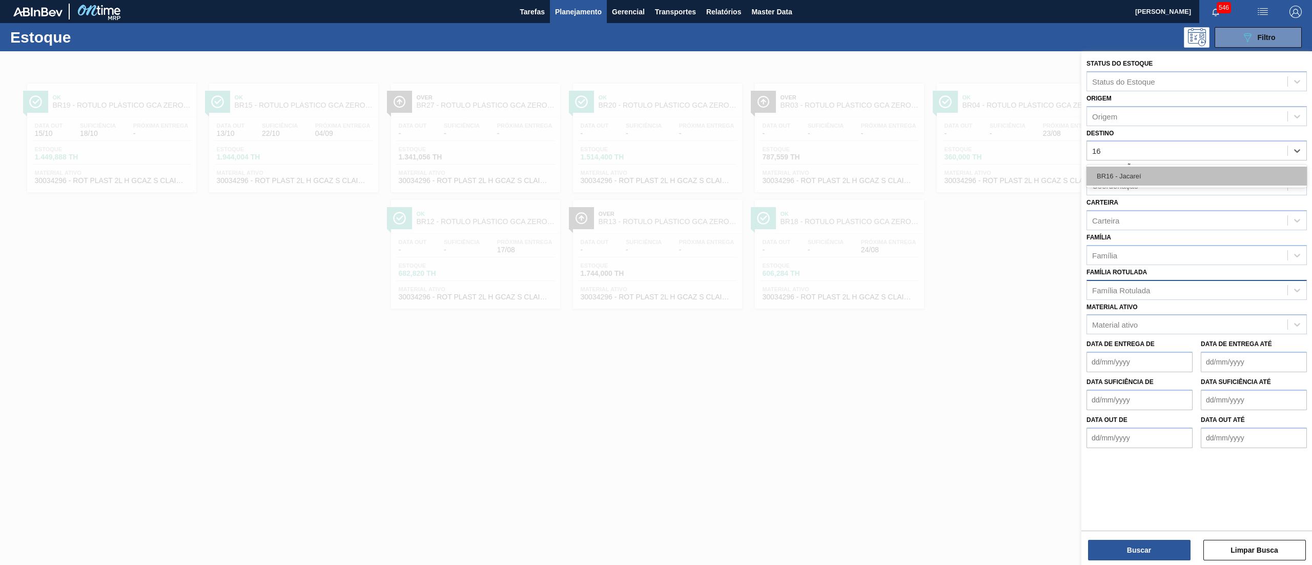
click at [1133, 178] on div "BR16 - Jacareí" at bounding box center [1196, 176] width 220 height 19
click at [1130, 251] on div "Família" at bounding box center [1187, 257] width 200 height 15
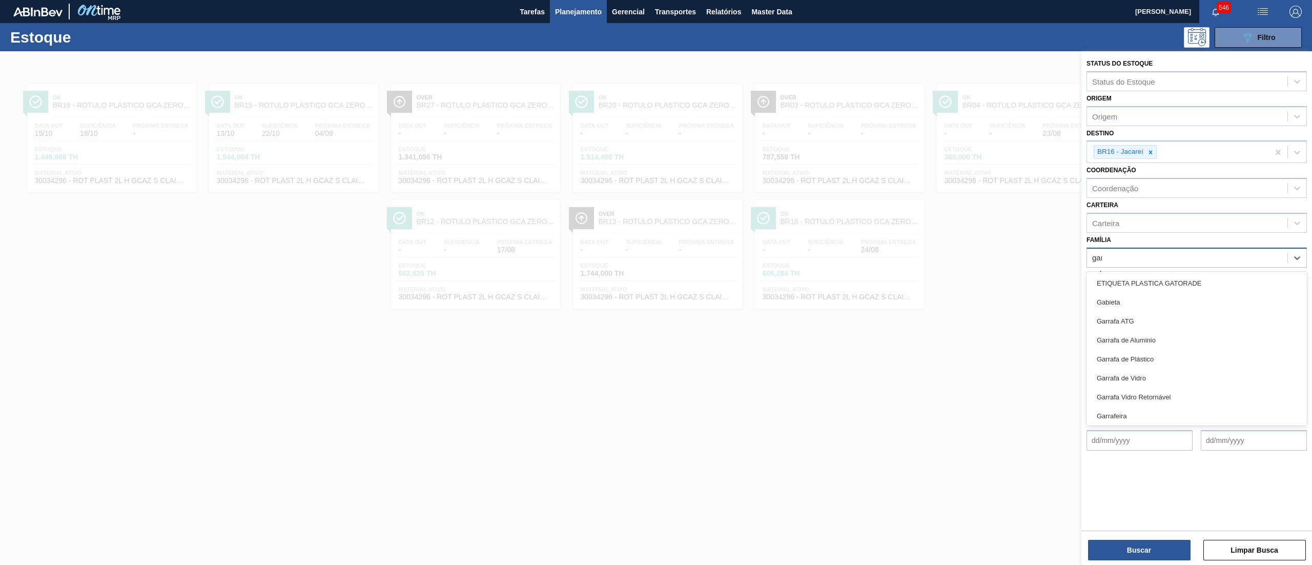
type input "garr"
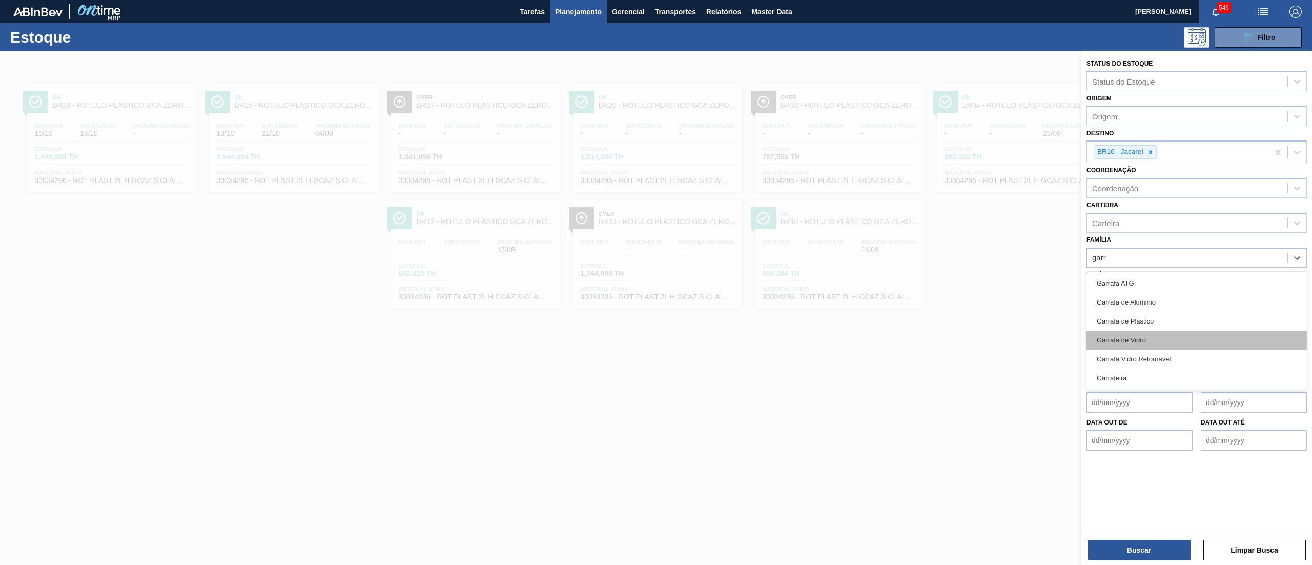
click at [1124, 334] on div "Garrafa de Vidro" at bounding box center [1196, 339] width 220 height 19
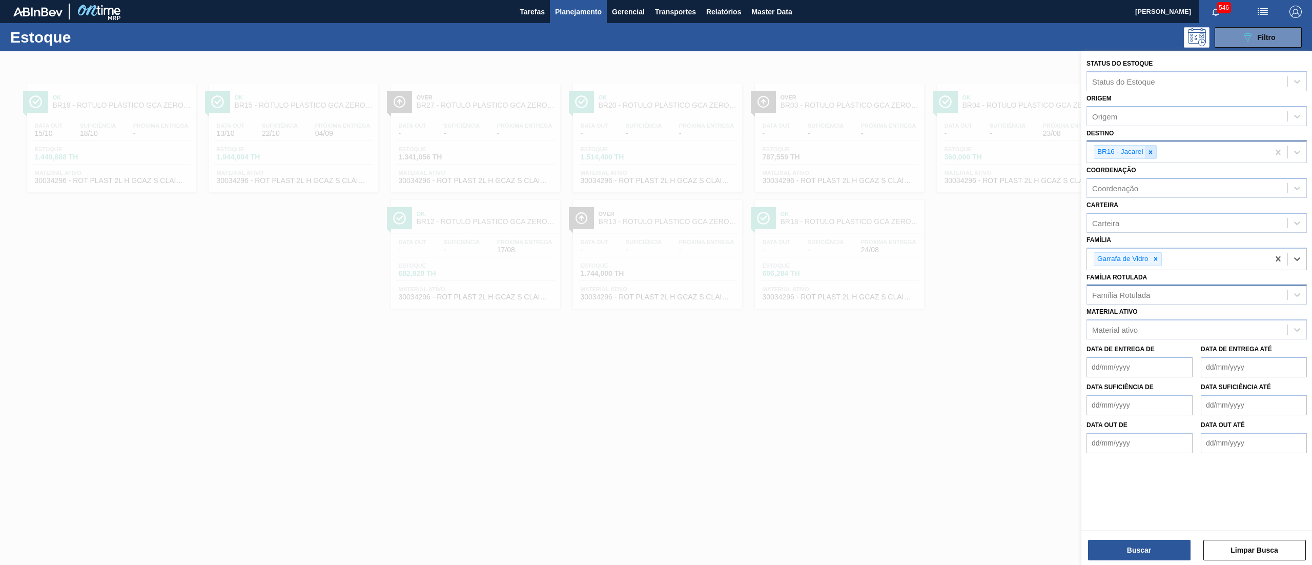
click at [1153, 155] on icon at bounding box center [1150, 152] width 7 height 7
type input "13"
click at [1156, 178] on div "BR13 - Piraí" at bounding box center [1196, 176] width 220 height 19
click at [1151, 547] on button "Buscar" at bounding box center [1139, 550] width 102 height 20
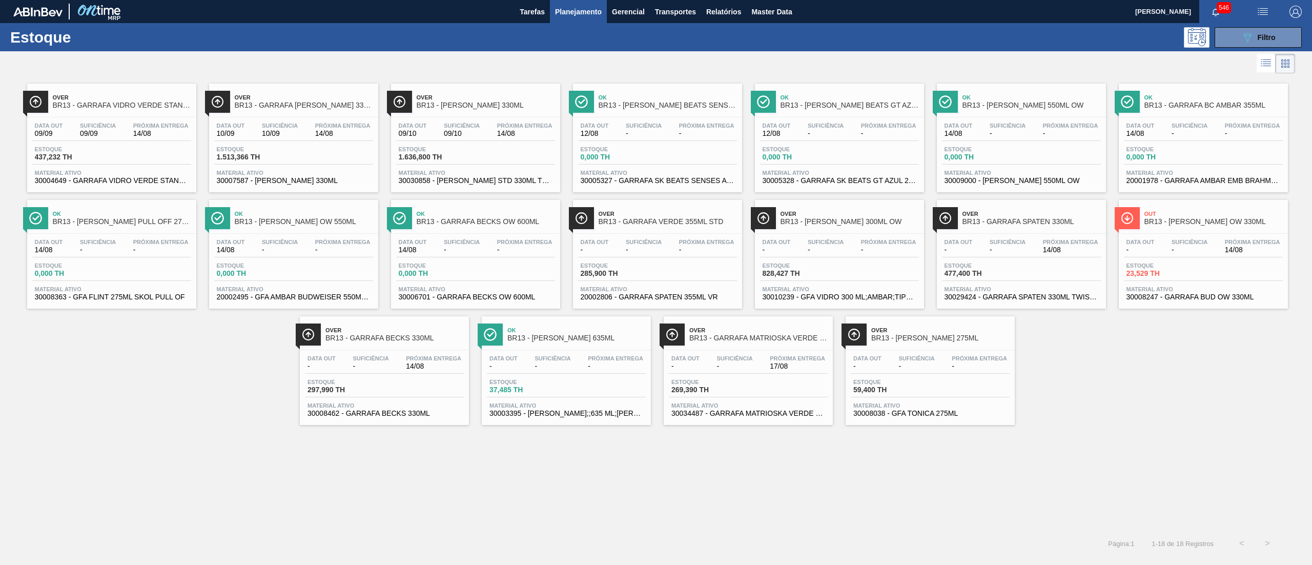
click at [780, 416] on span "30034487 - GARRAFA MATRIOSKA VERDE 330ML TO" at bounding box center [748, 413] width 154 height 8
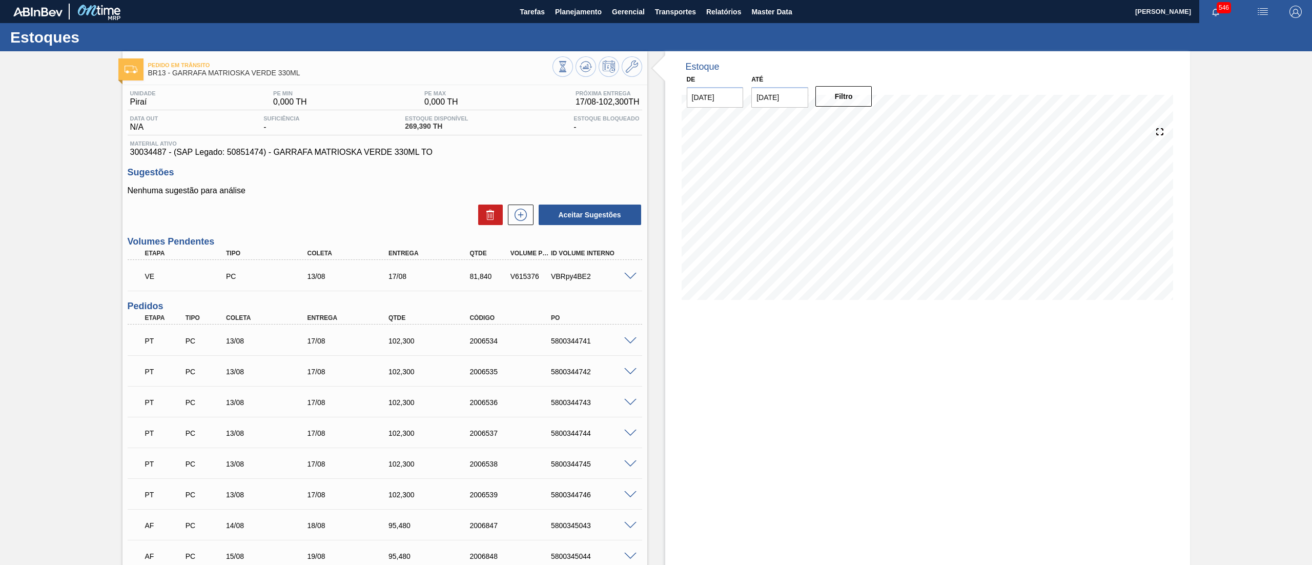
scroll to position [89, 0]
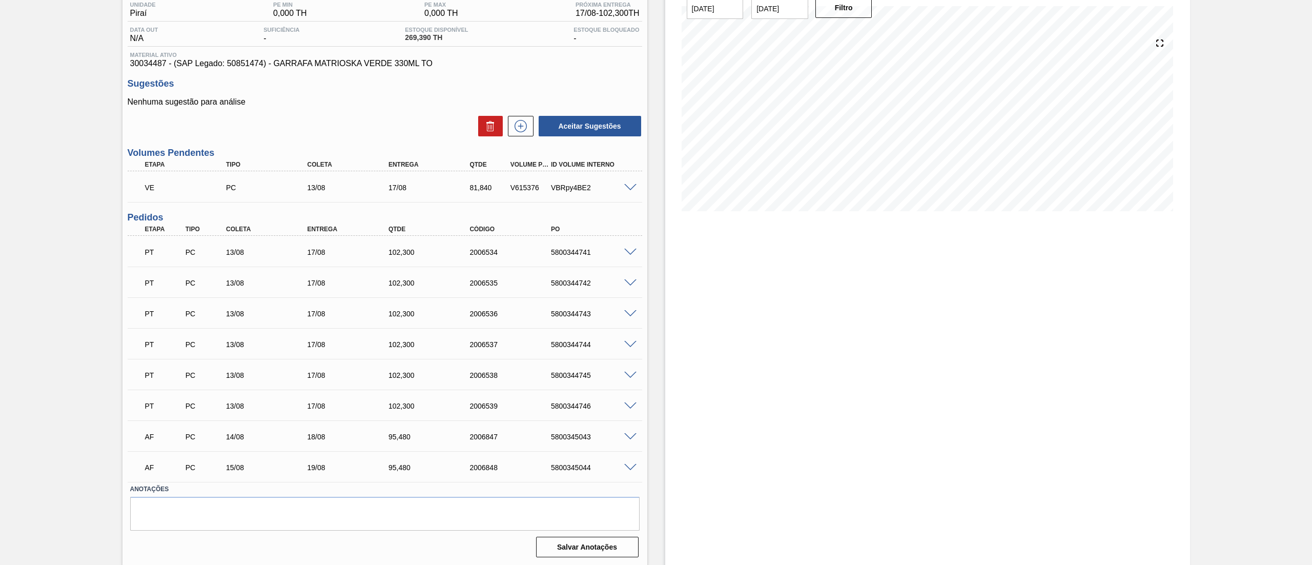
click at [631, 467] on span at bounding box center [630, 468] width 12 height 8
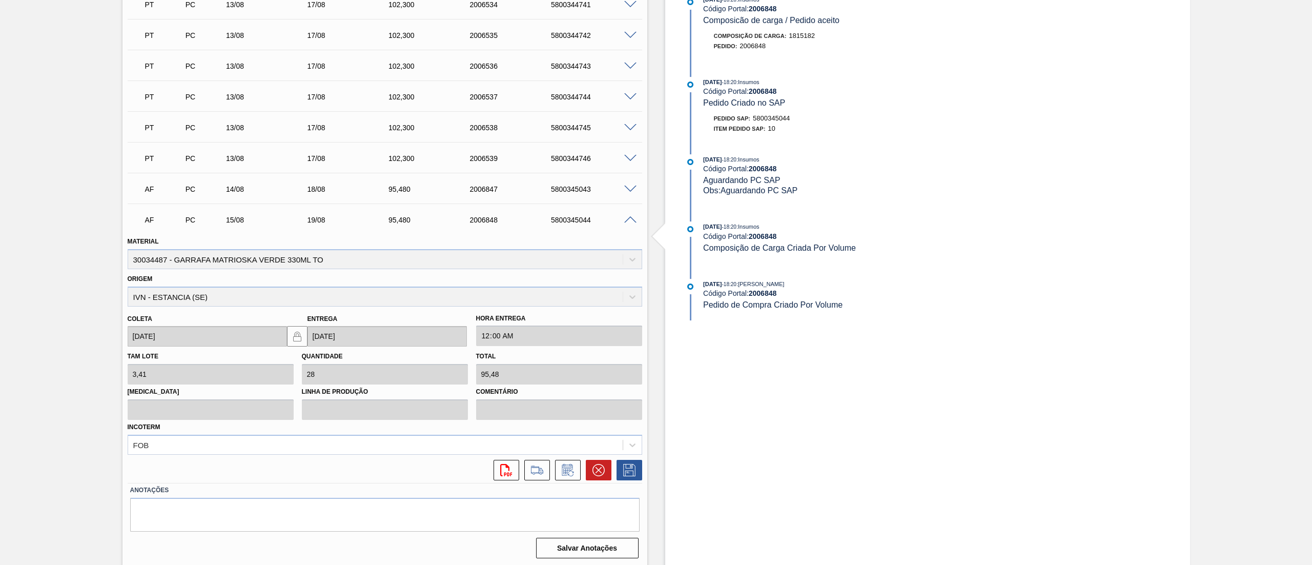
scroll to position [337, 0]
click at [534, 471] on icon at bounding box center [537, 469] width 12 height 7
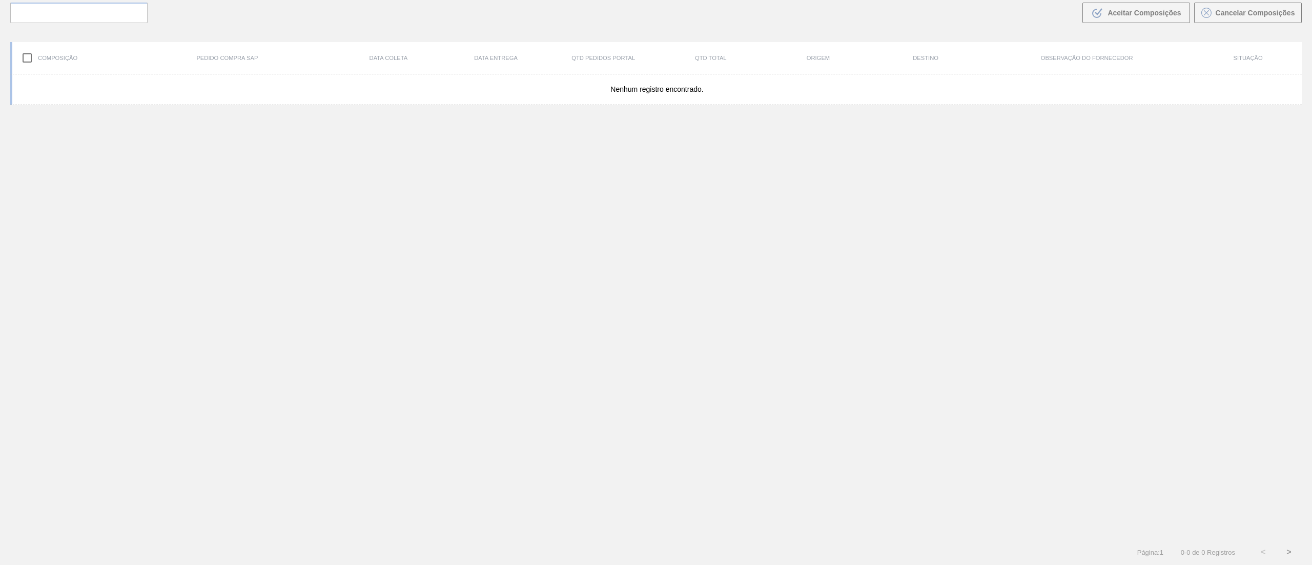
scroll to position [74, 0]
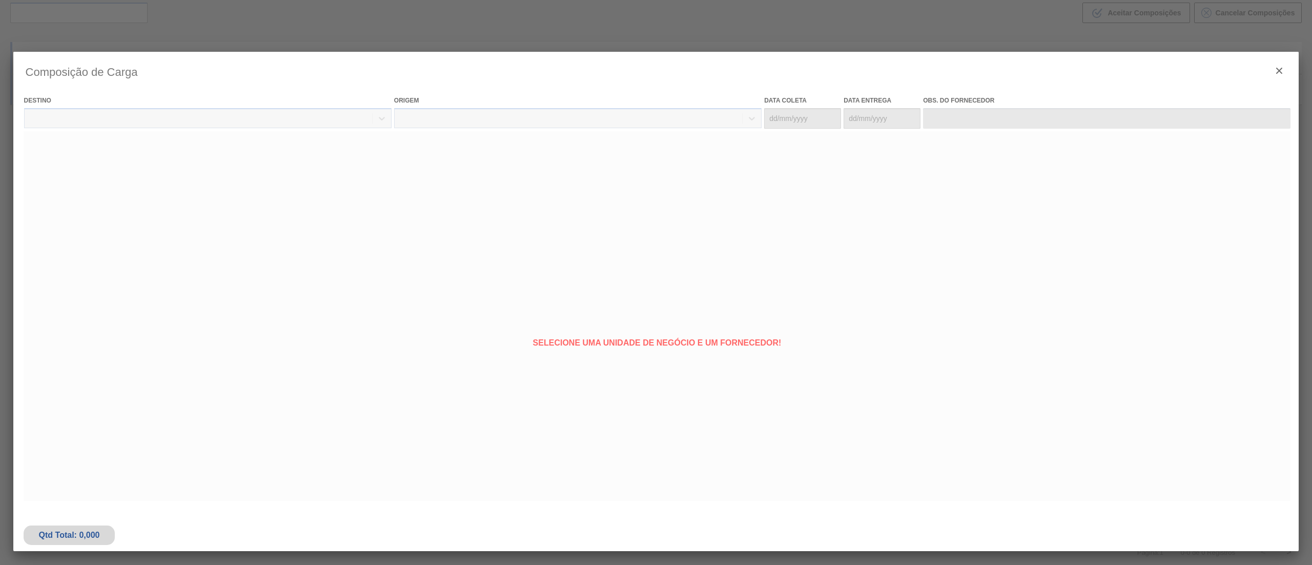
type coleta "[DATE]"
type entrega "[DATE]"
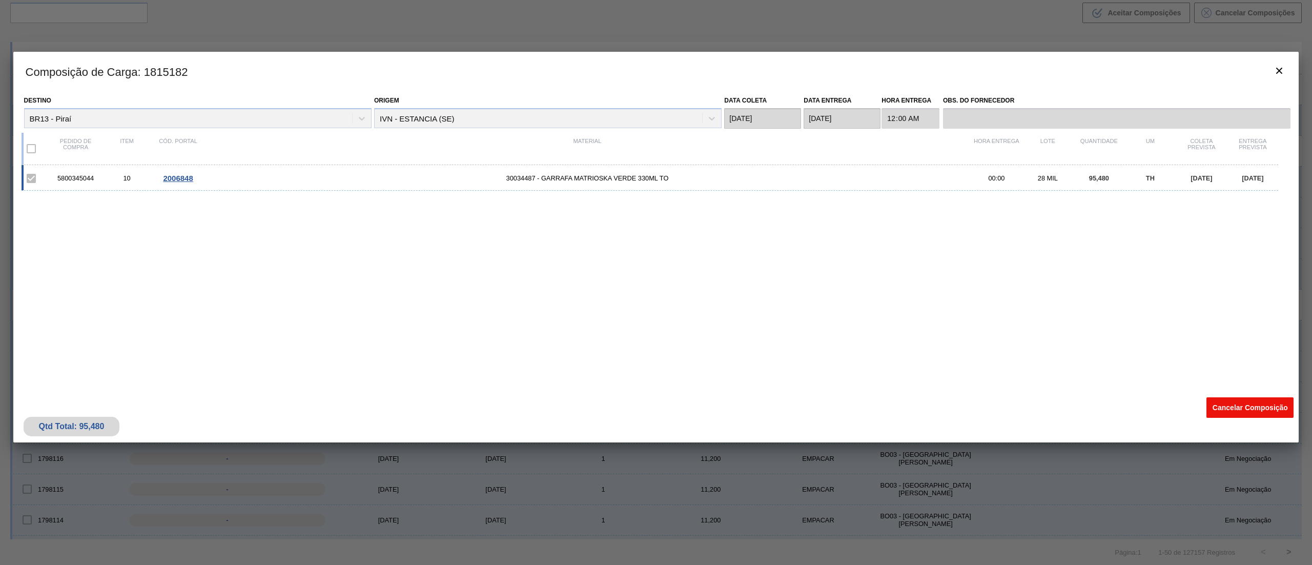
click at [1237, 404] on button "Cancelar Composição" at bounding box center [1249, 407] width 87 height 20
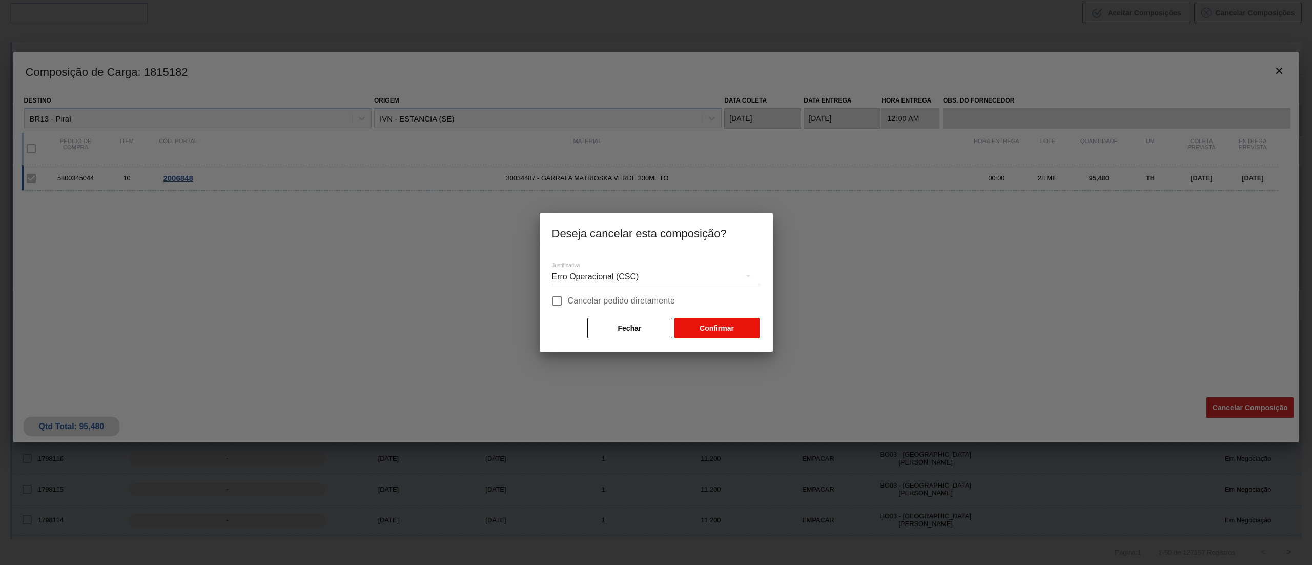
click at [731, 323] on button "Confirmar" at bounding box center [716, 328] width 85 height 20
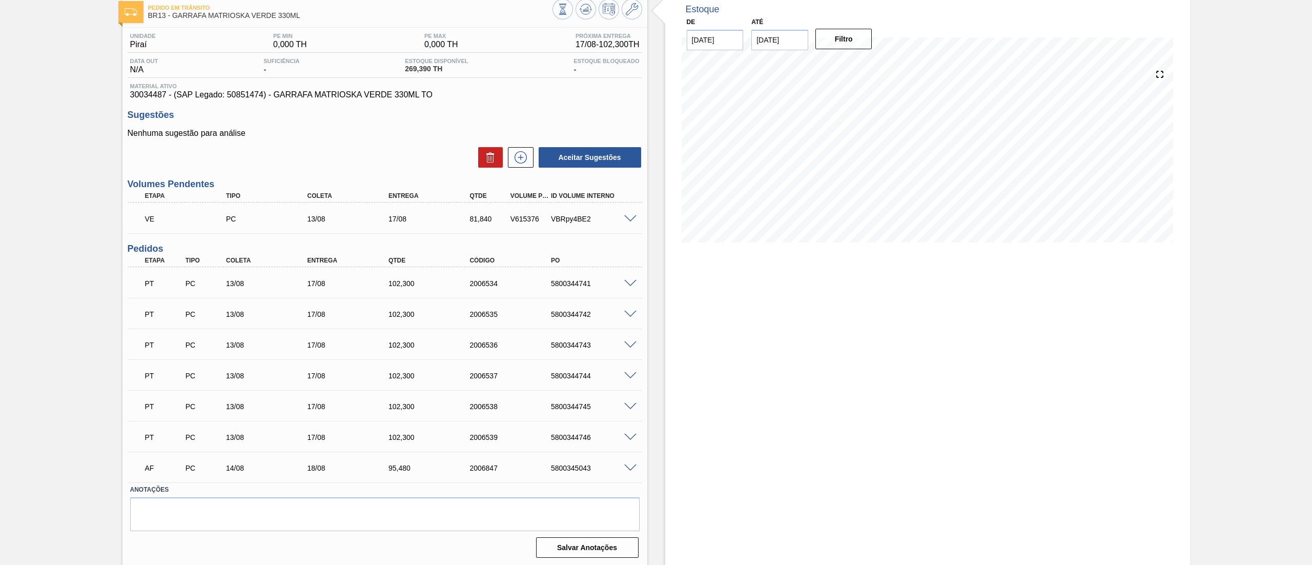
scroll to position [58, 0]
